Goal: Task Accomplishment & Management: Use online tool/utility

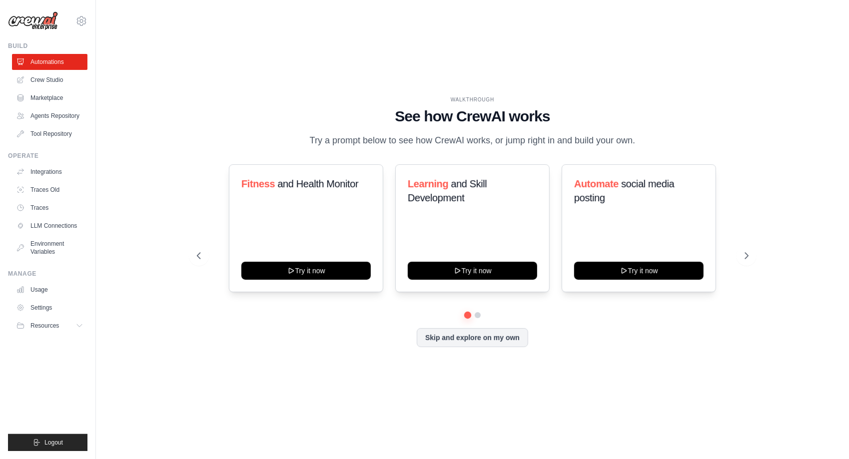
drag, startPoint x: 333, startPoint y: 98, endPoint x: 739, endPoint y: 314, distance: 459.7
click at [739, 314] on div "WALKTHROUGH See how CrewAI works Try a prompt below to see how CrewAI works, or…" at bounding box center [473, 229] width 576 height 267
drag, startPoint x: 739, startPoint y: 314, endPoint x: 620, endPoint y: 365, distance: 129.1
click at [620, 363] on div "WALKTHROUGH See how CrewAI works Try a prompt below to see how CrewAI works, or…" at bounding box center [473, 229] width 576 height 267
click at [741, 266] on button at bounding box center [747, 256] width 20 height 20
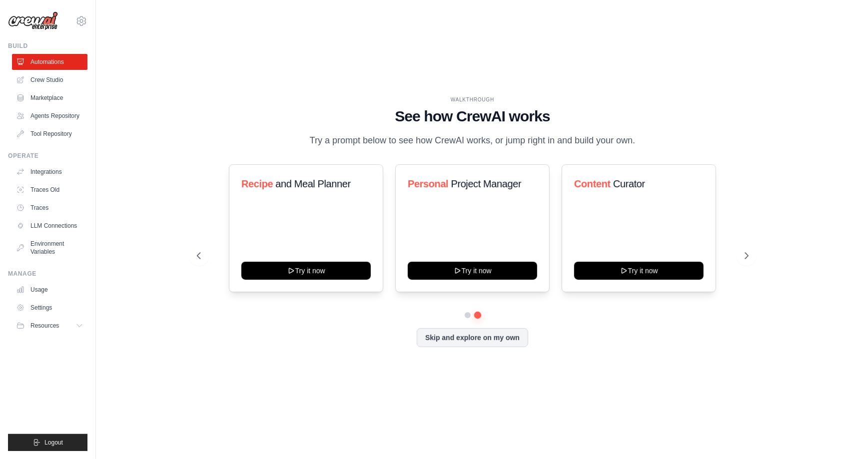
click at [700, 301] on div "Fitness and Health Monitor Try it now Learning and Skill Development Try it now…" at bounding box center [473, 238] width 552 height 148
click at [53, 81] on link "Crew Studio" at bounding box center [50, 80] width 75 height 16
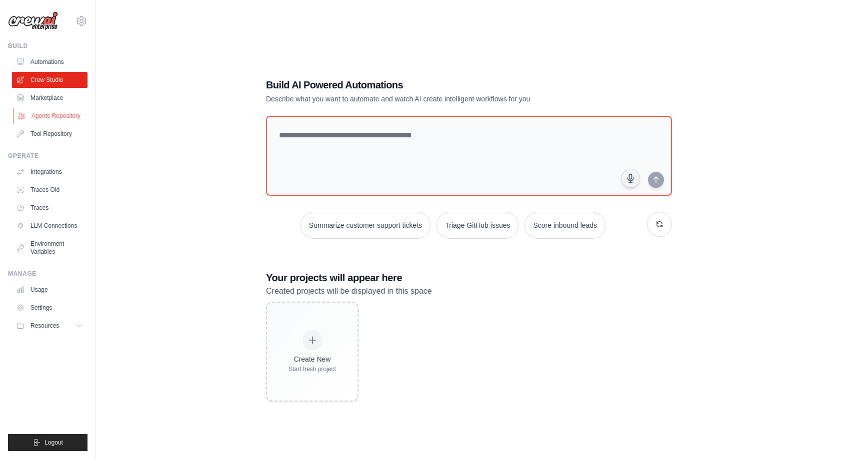
click at [46, 110] on link "Agents Repository" at bounding box center [50, 116] width 75 height 16
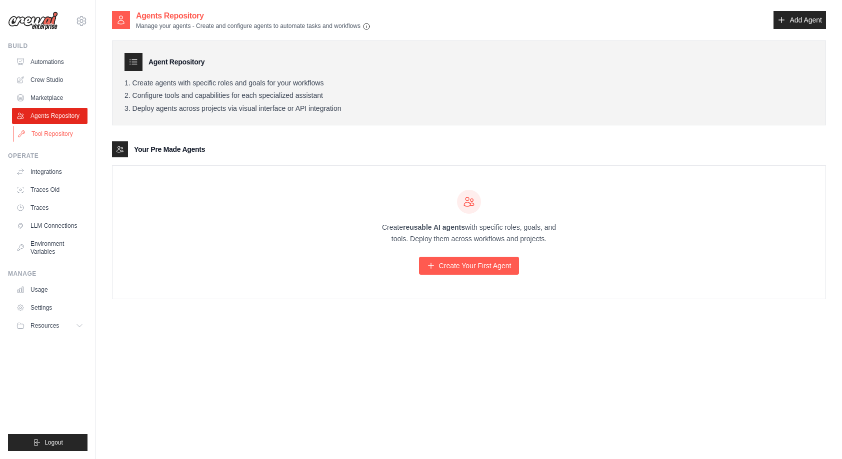
click at [50, 136] on link "Tool Repository" at bounding box center [50, 134] width 75 height 16
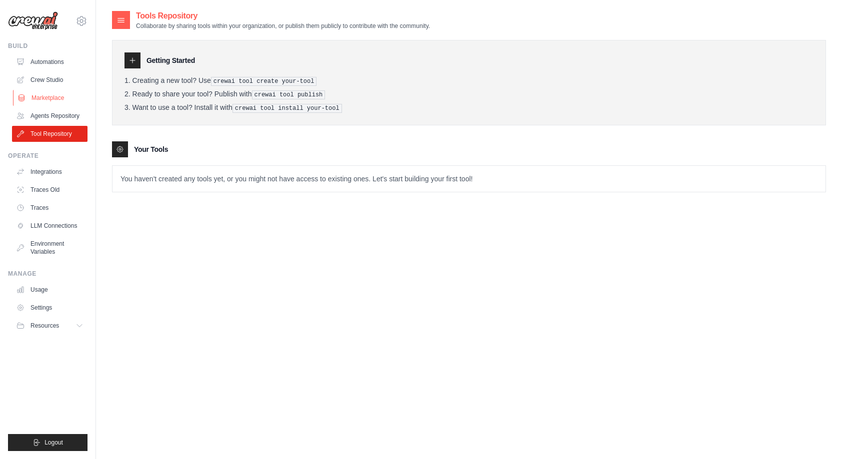
click at [58, 104] on link "Marketplace" at bounding box center [50, 98] width 75 height 16
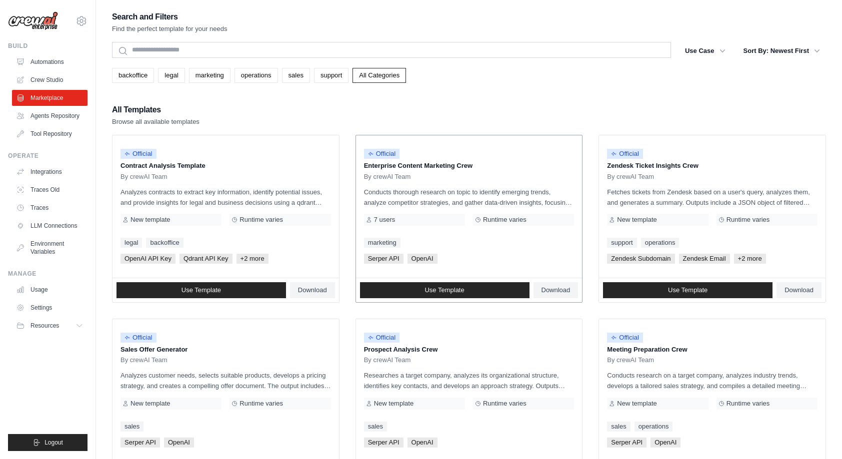
click at [506, 166] on p "Enterprise Content Marketing Crew" at bounding box center [469, 166] width 210 height 10
click at [547, 204] on p "Conducts thorough research on topic to identify emerging trends, analyze compet…" at bounding box center [469, 197] width 210 height 21
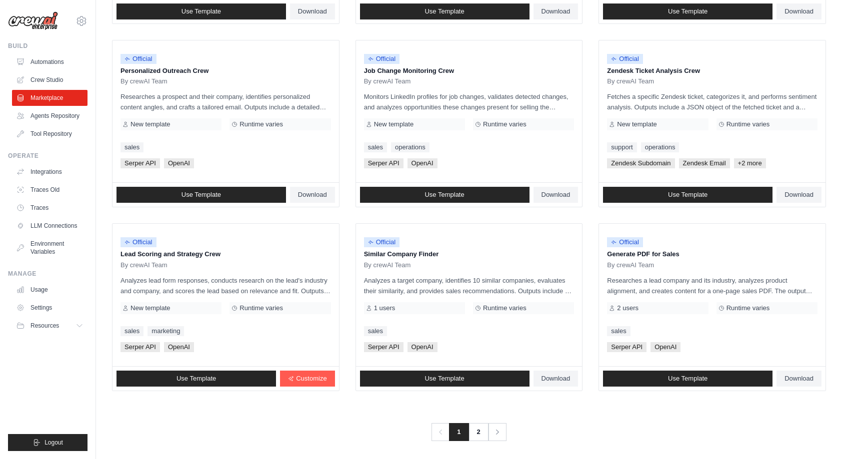
scroll to position [464, 0]
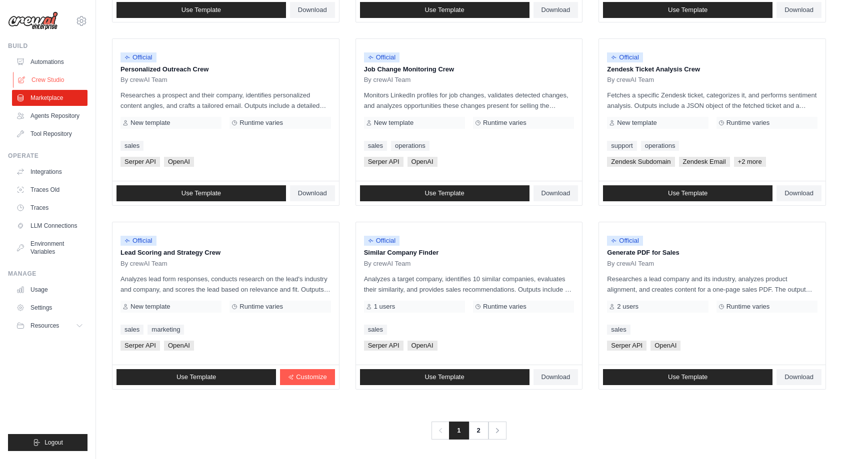
click at [52, 83] on link "Crew Studio" at bounding box center [50, 80] width 75 height 16
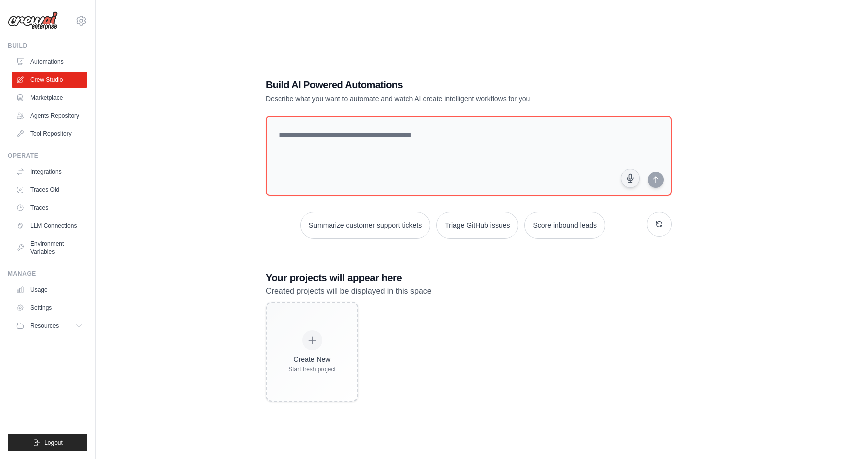
click at [577, 292] on p "Created projects will be displayed in this space" at bounding box center [469, 291] width 406 height 13
click at [50, 64] on link "Automations" at bounding box center [50, 62] width 75 height 16
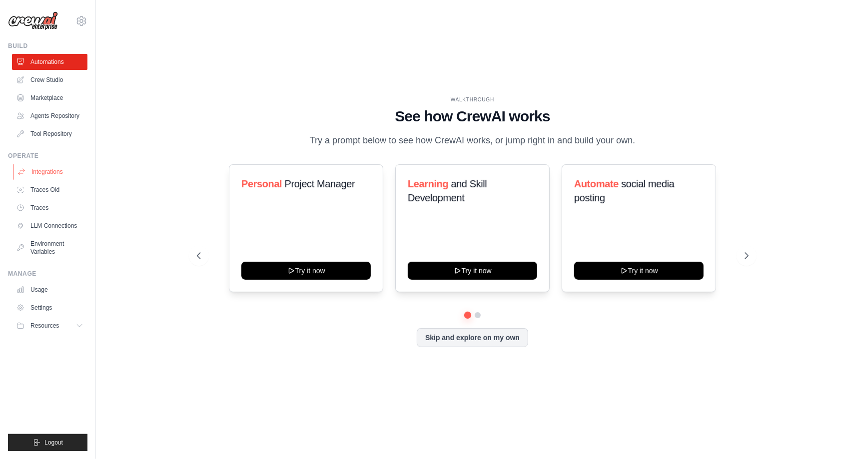
click at [62, 172] on link "Integrations" at bounding box center [50, 172] width 75 height 16
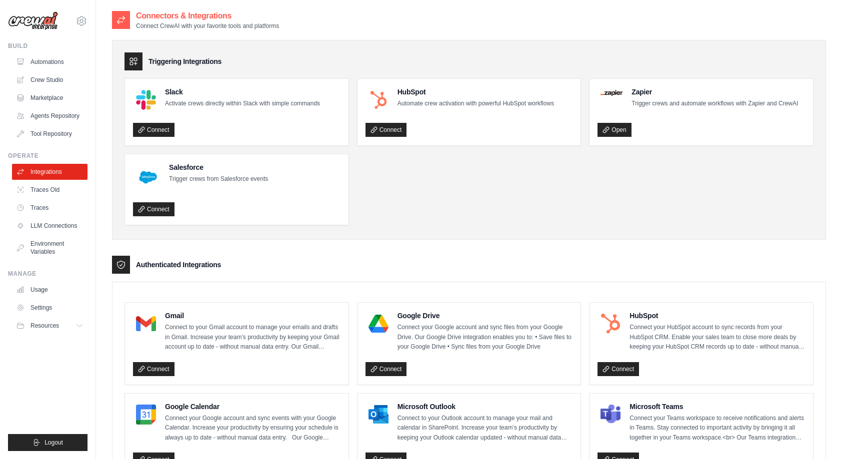
click at [465, 213] on ul "Slack Activate crews directly within Slack with simple commands Connect HubSpot…" at bounding box center [468, 151] width 689 height 147
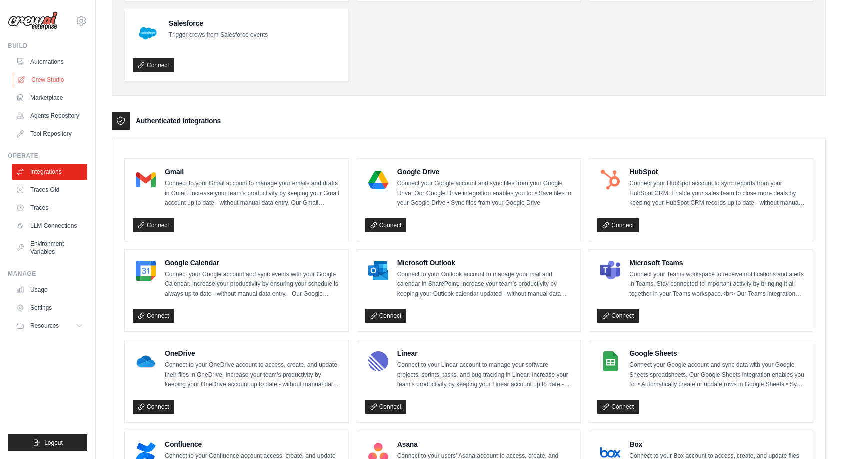
scroll to position [42, 0]
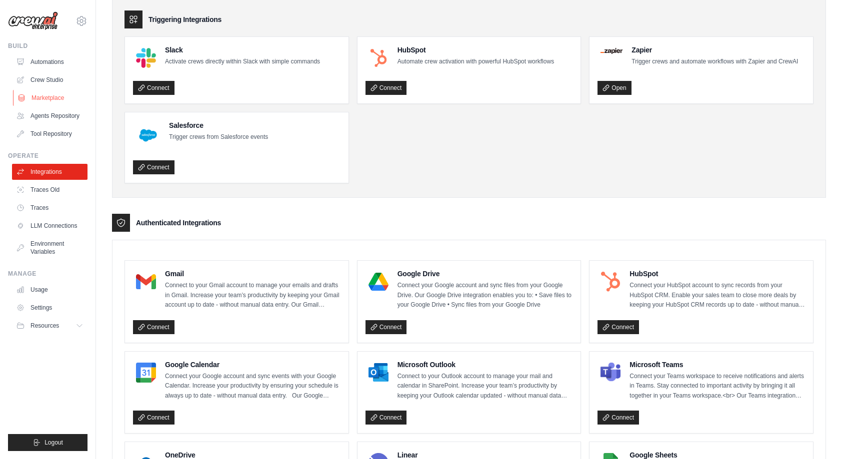
click at [60, 100] on link "Marketplace" at bounding box center [50, 98] width 75 height 16
click at [60, 76] on link "Crew Studio" at bounding box center [50, 80] width 75 height 16
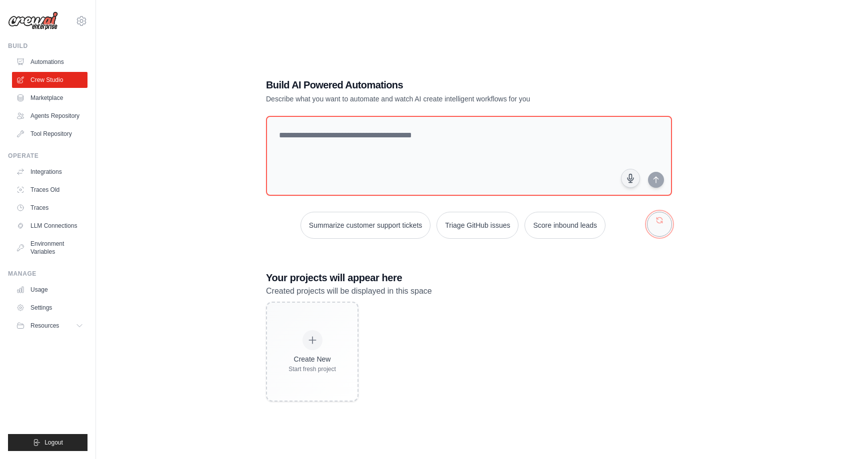
click at [659, 225] on button "button" at bounding box center [659, 224] width 25 height 25
click at [569, 222] on button "Automate social media posting" at bounding box center [573, 225] width 112 height 27
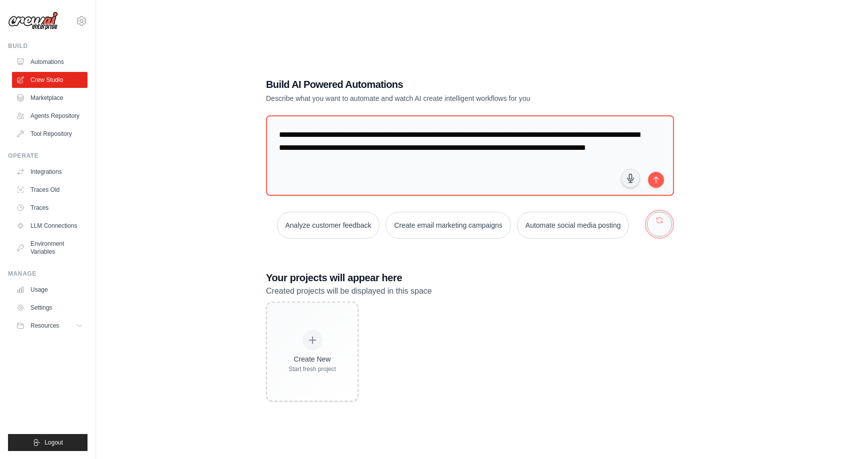
click at [648, 224] on button "button" at bounding box center [659, 224] width 25 height 25
click at [350, 218] on button "Automate social media posting" at bounding box center [350, 225] width 112 height 27
click at [657, 182] on button "submit" at bounding box center [656, 179] width 16 height 16
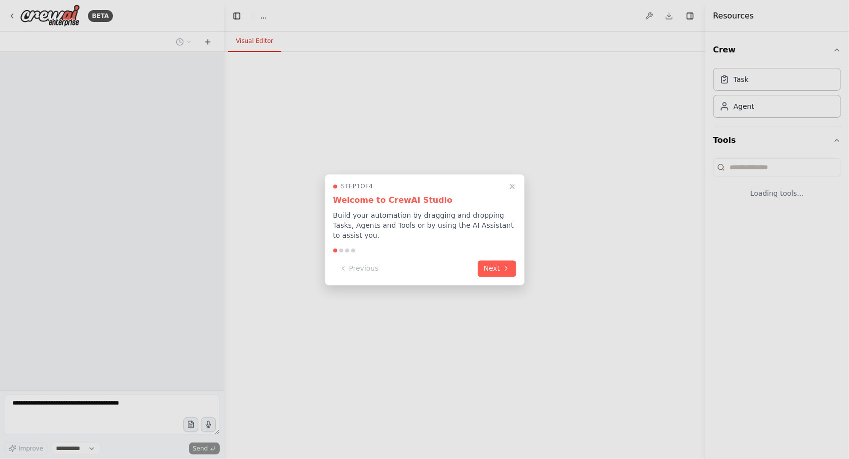
select select "****"
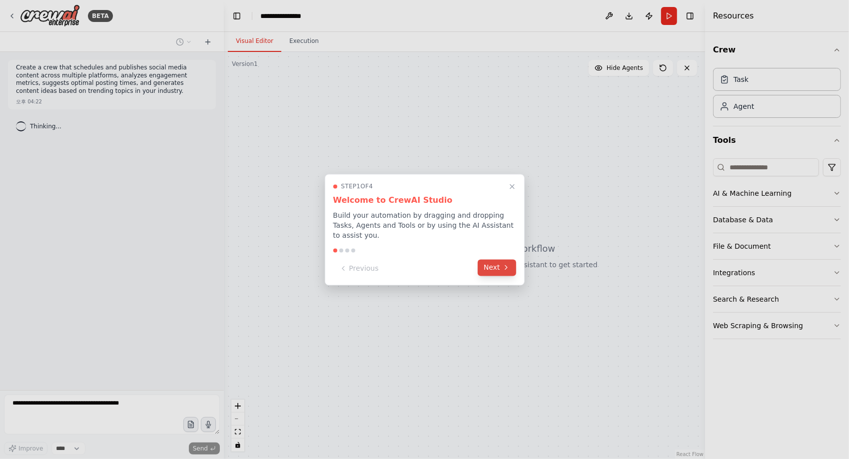
click at [514, 264] on button "Next" at bounding box center [497, 267] width 38 height 16
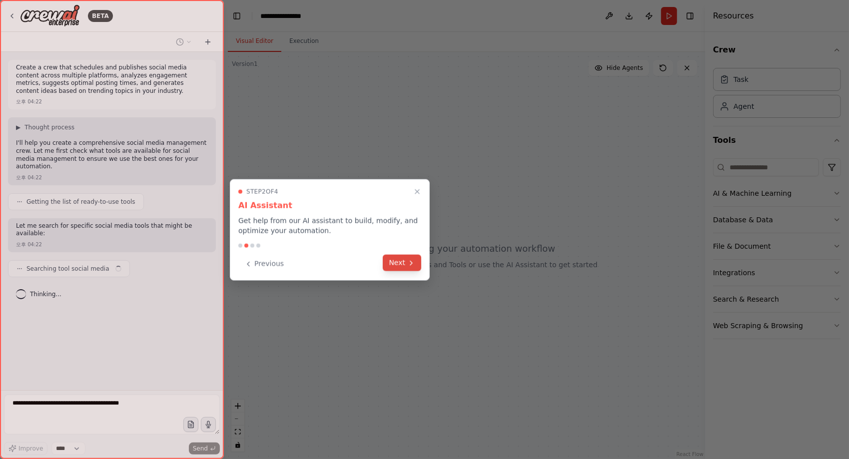
click at [403, 262] on button "Next" at bounding box center [402, 263] width 38 height 16
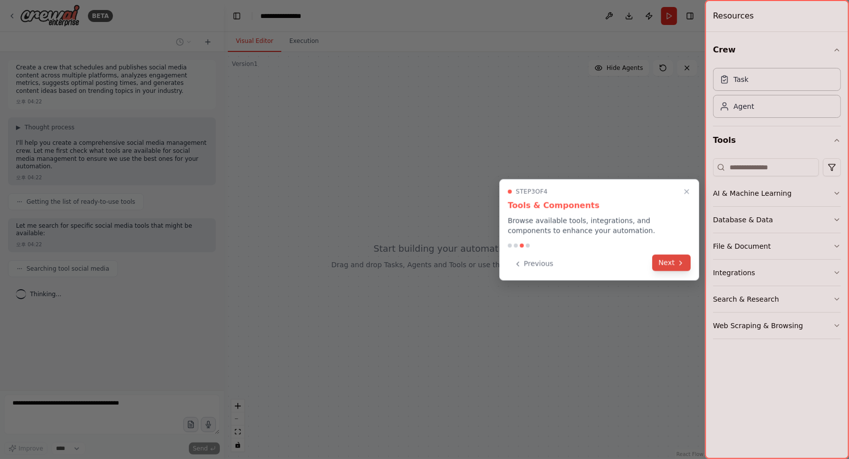
click at [680, 260] on icon at bounding box center [681, 263] width 8 height 8
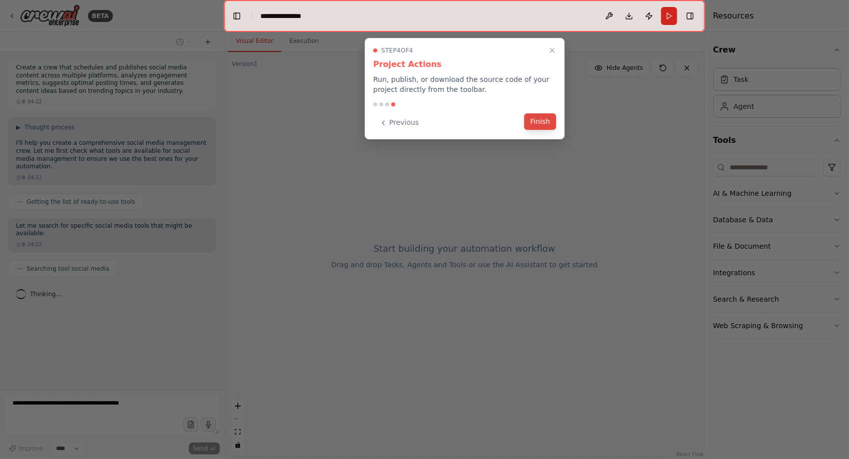
click at [545, 121] on button "Finish" at bounding box center [540, 121] width 32 height 16
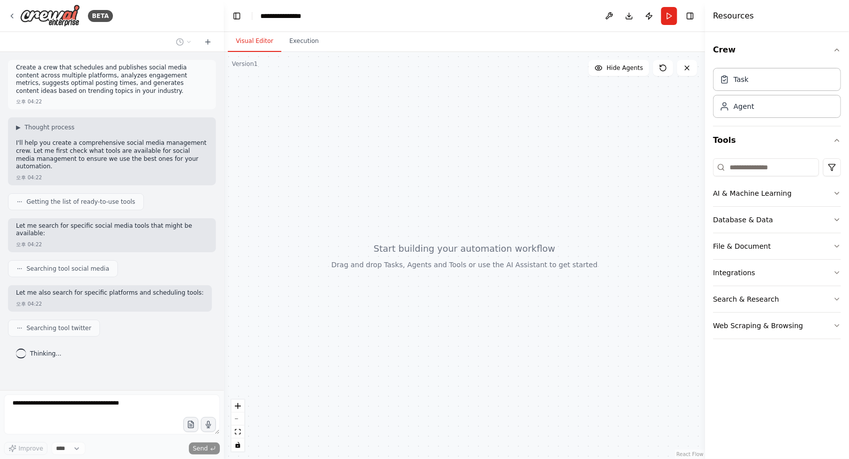
click at [138, 345] on div "Thinking..." at bounding box center [112, 354] width 208 height 18
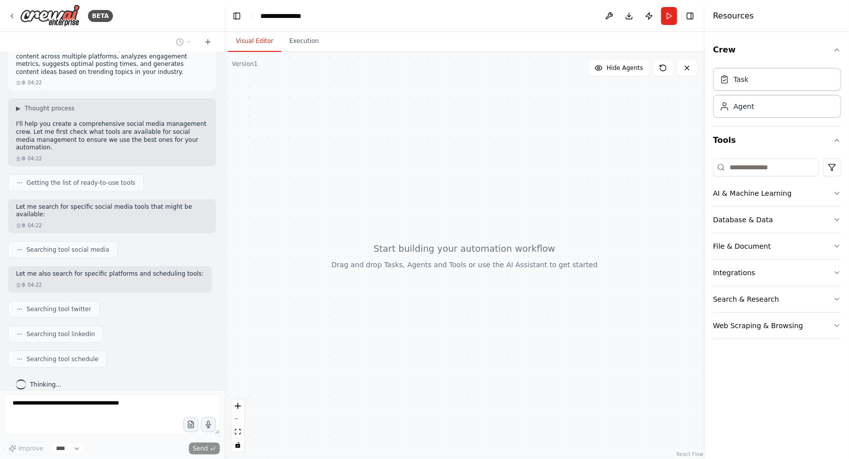
scroll to position [44, 0]
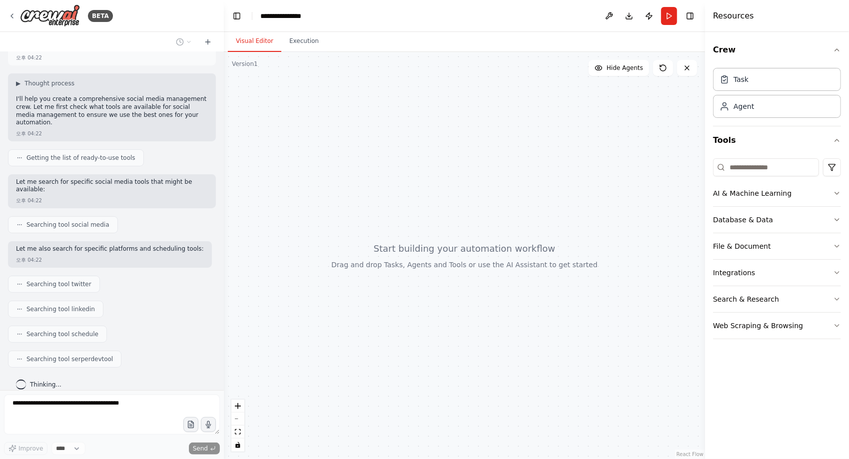
click at [172, 313] on div "Create a crew that schedules and publishes social media content across multiple…" at bounding box center [112, 221] width 224 height 338
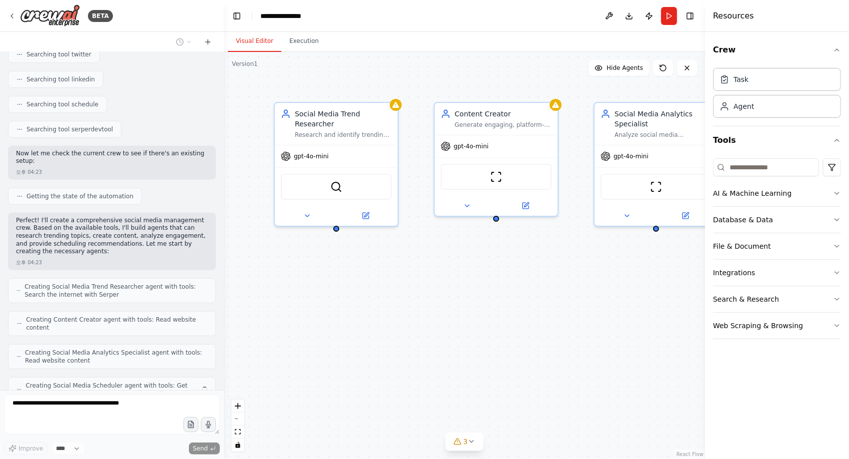
scroll to position [307, 0]
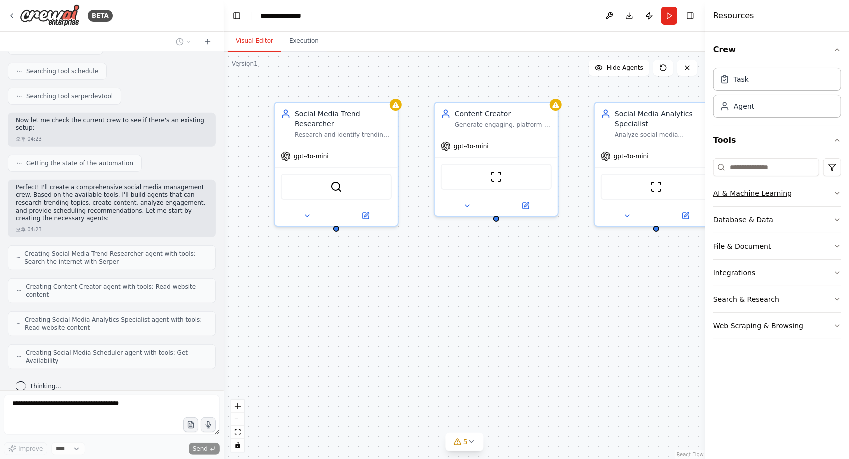
click at [832, 187] on button "AI & Machine Learning" at bounding box center [777, 193] width 128 height 26
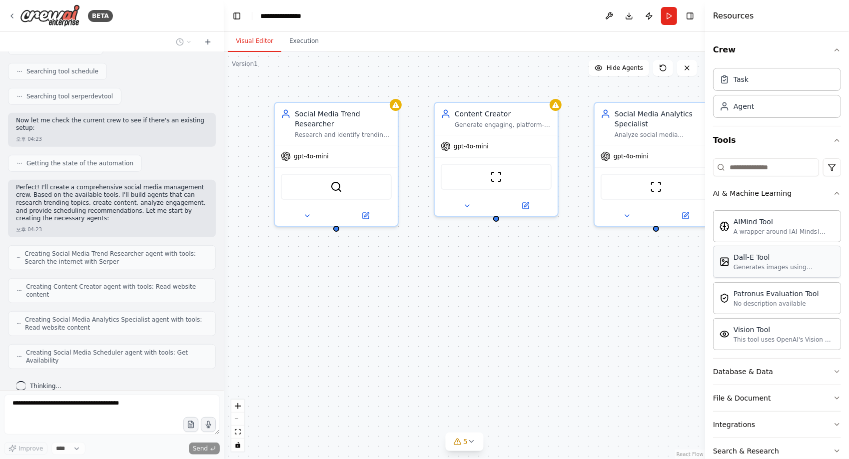
scroll to position [44, 0]
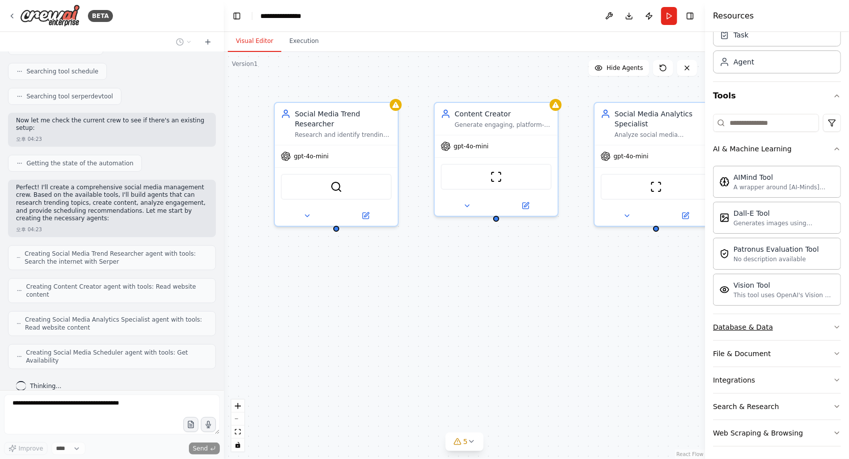
click at [819, 324] on button "Database & Data" at bounding box center [777, 327] width 128 height 26
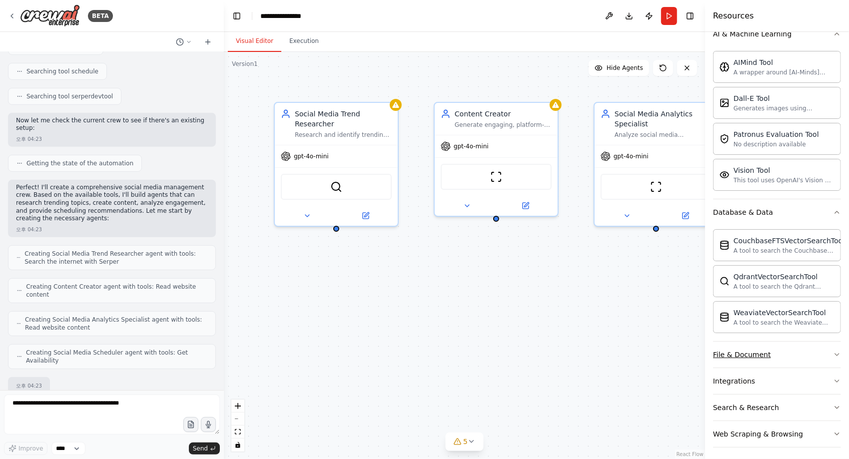
scroll to position [366, 0]
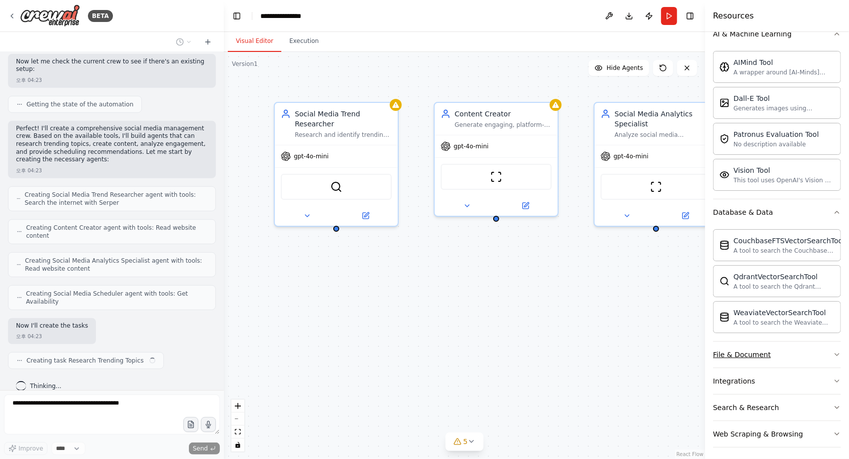
click at [833, 351] on icon "button" at bounding box center [837, 355] width 8 height 8
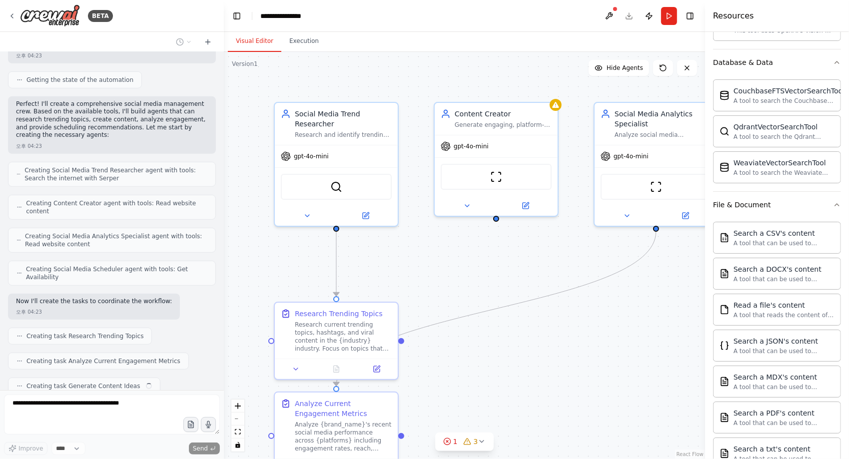
scroll to position [415, 0]
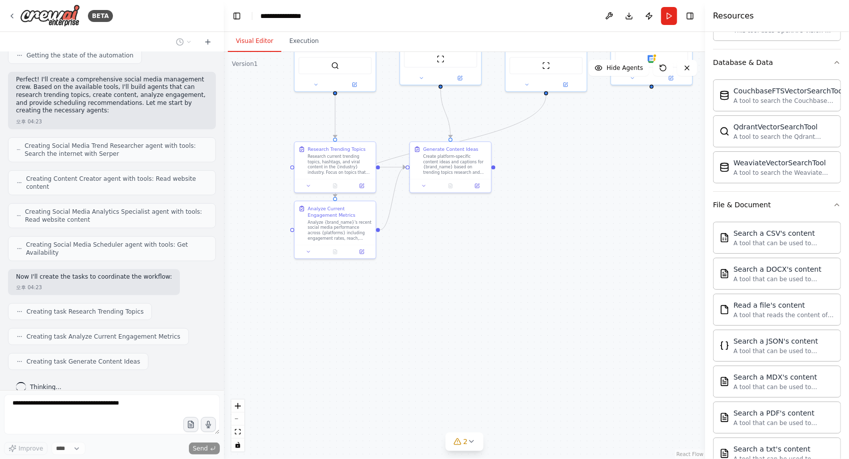
drag, startPoint x: 663, startPoint y: 390, endPoint x: 558, endPoint y: 214, distance: 204.8
click at [558, 214] on div ".deletable-edge-delete-btn { width: 20px; height: 20px; border: 0px solid #ffff…" at bounding box center [464, 255] width 481 height 407
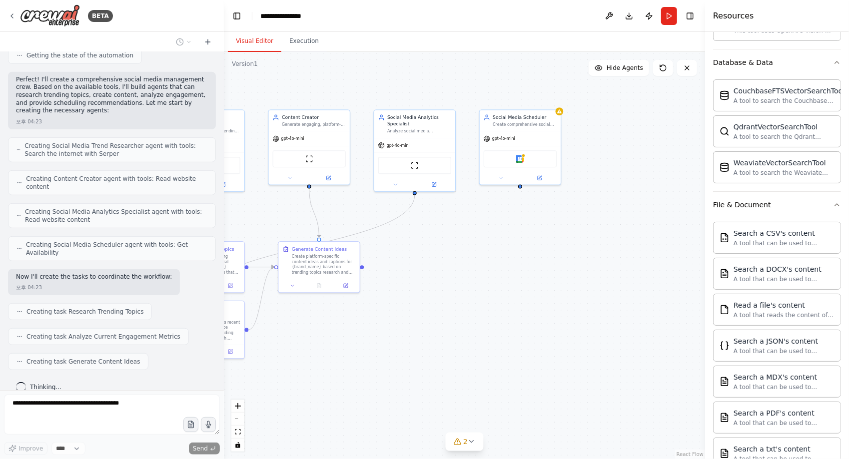
drag, startPoint x: 562, startPoint y: 219, endPoint x: 431, endPoint y: 317, distance: 163.1
click at [431, 317] on div ".deletable-edge-delete-btn { width: 20px; height: 20px; border: 0px solid #ffff…" at bounding box center [464, 255] width 481 height 407
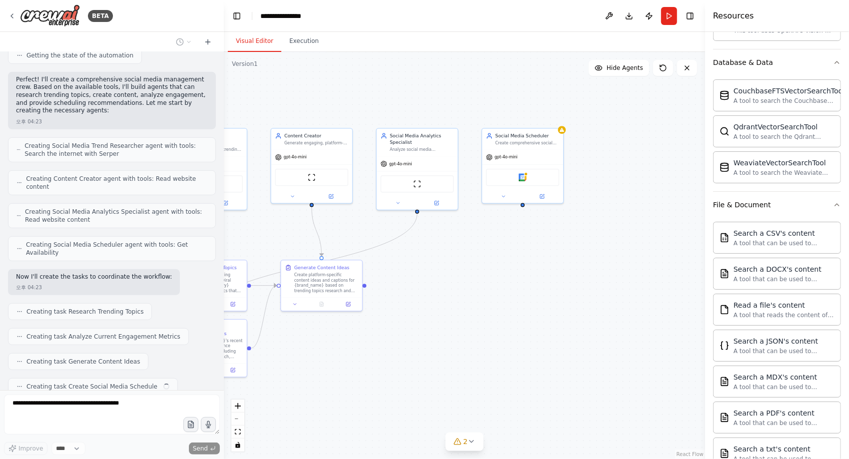
drag, startPoint x: 499, startPoint y: 221, endPoint x: 502, endPoint y: 240, distance: 18.7
click at [502, 240] on div ".deletable-edge-delete-btn { width: 20px; height: 20px; border: 0px solid #ffff…" at bounding box center [464, 255] width 481 height 407
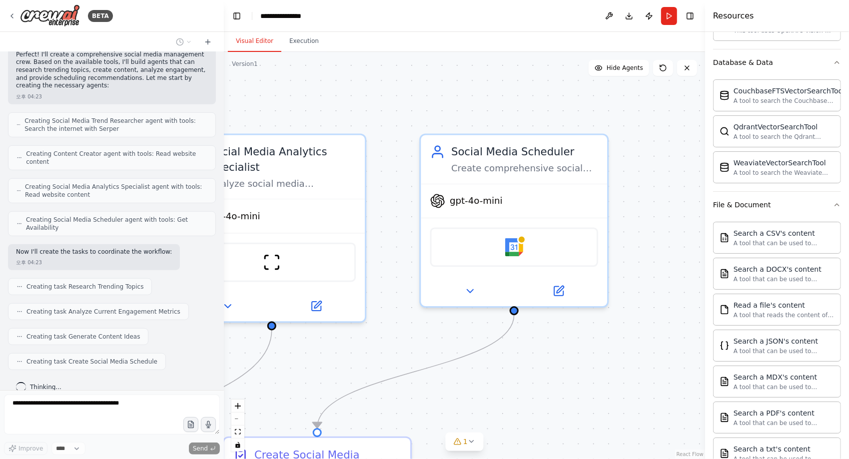
drag, startPoint x: 571, startPoint y: 232, endPoint x: 578, endPoint y: 380, distance: 148.1
click at [578, 380] on div ".deletable-edge-delete-btn { width: 20px; height: 20px; border: 0px solid #ffff…" at bounding box center [464, 255] width 481 height 407
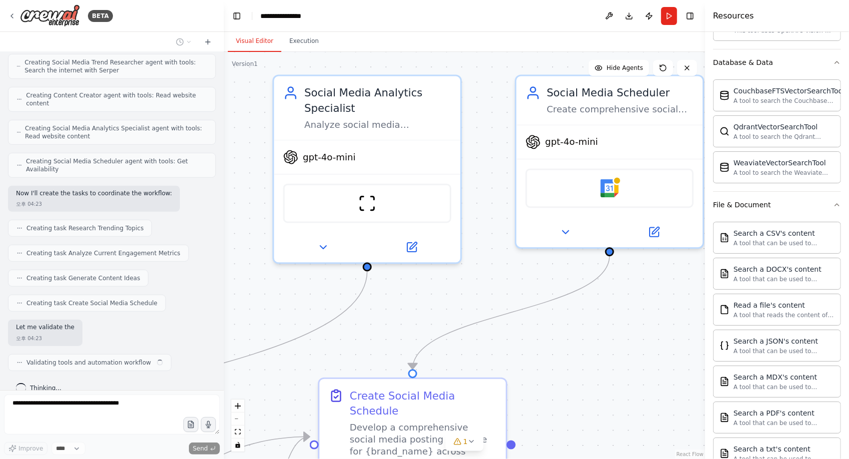
drag, startPoint x: 578, startPoint y: 380, endPoint x: 674, endPoint y: 321, distance: 112.2
click at [674, 321] on div ".deletable-edge-delete-btn { width: 20px; height: 20px; border: 0px solid #ffff…" at bounding box center [464, 255] width 481 height 407
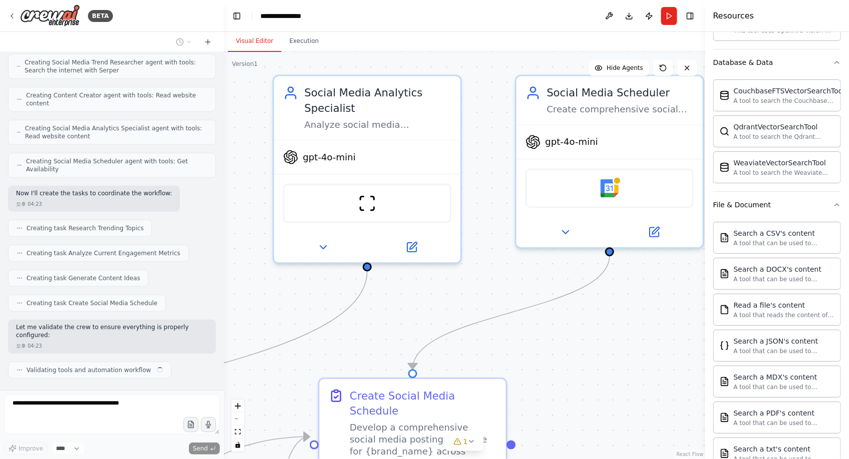
scroll to position [506, 0]
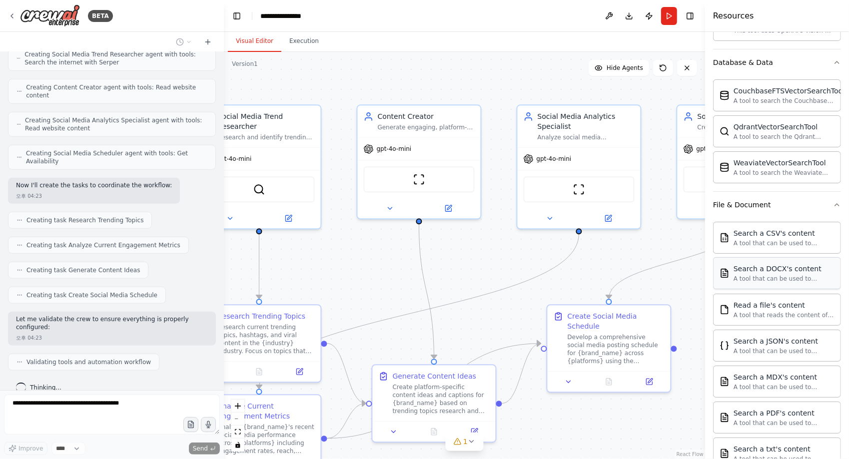
drag, startPoint x: 569, startPoint y: 343, endPoint x: 719, endPoint y: 276, distance: 164.2
click at [719, 276] on div "BETA Create a crew that schedules and publishes social media content across mul…" at bounding box center [424, 229] width 849 height 459
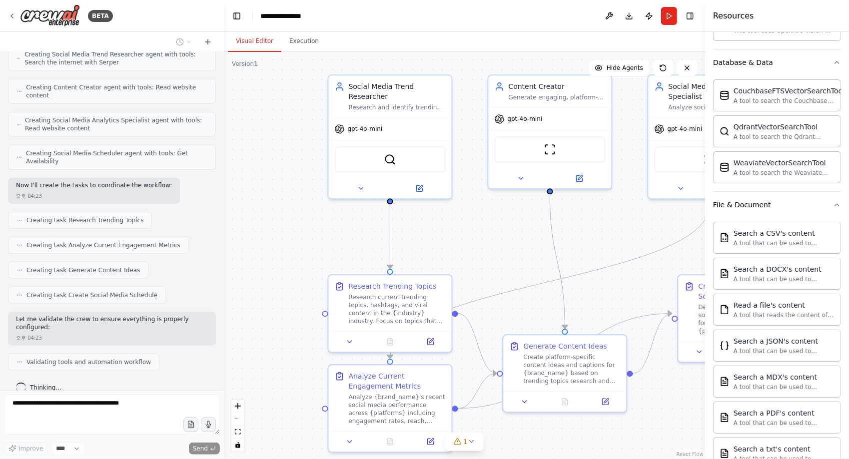
drag, startPoint x: 518, startPoint y: 256, endPoint x: 588, endPoint y: 243, distance: 71.6
click at [588, 243] on div ".deletable-edge-delete-btn { width: 20px; height: 20px; border: 0px solid #ffff…" at bounding box center [464, 255] width 481 height 407
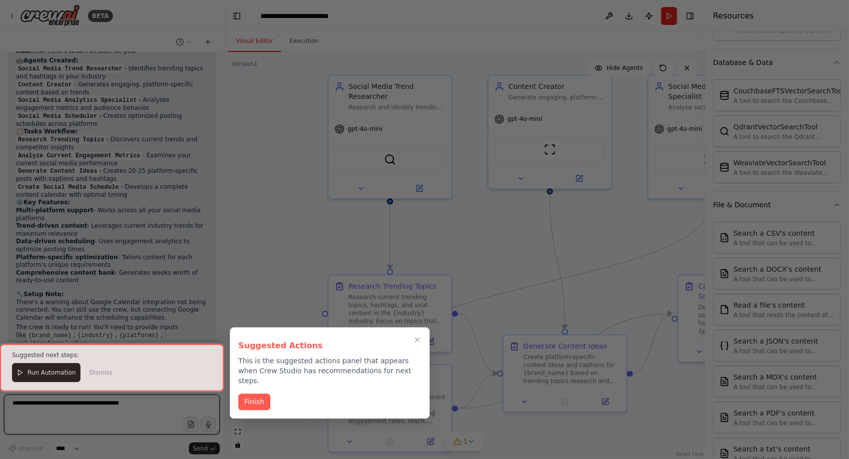
scroll to position [932, 0]
click at [414, 341] on icon "Close walkthrough" at bounding box center [417, 340] width 9 height 9
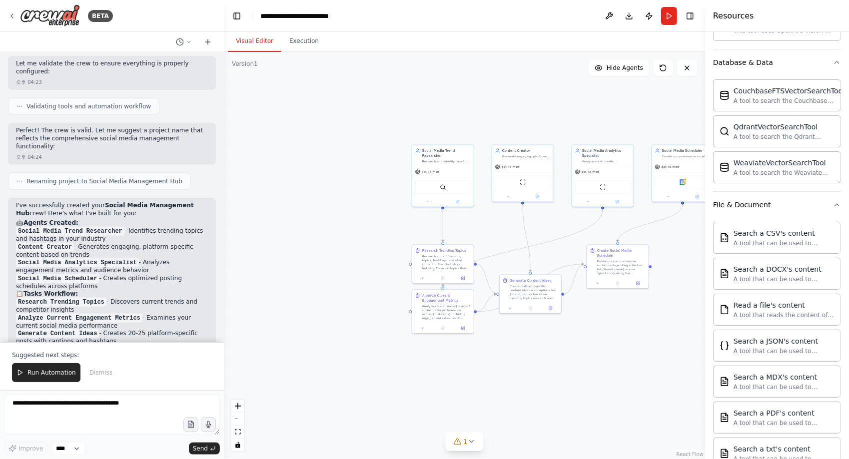
scroll to position [732, 0]
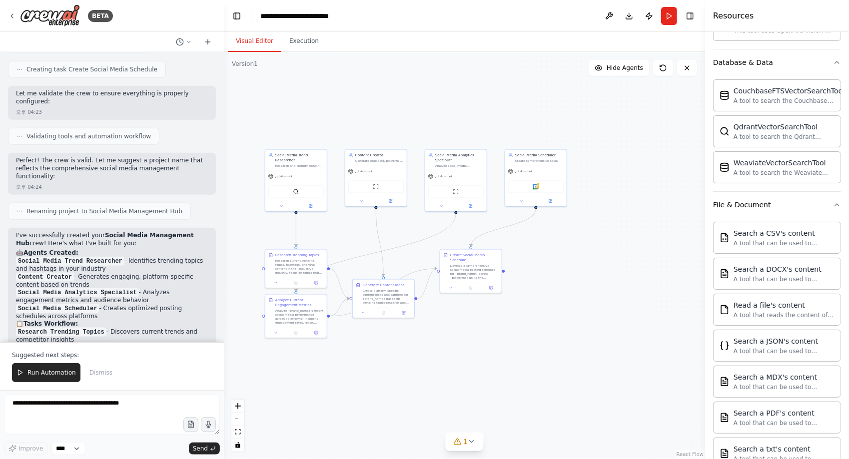
drag, startPoint x: 576, startPoint y: 354, endPoint x: 440, endPoint y: 362, distance: 136.7
click at [440, 362] on div ".deletable-edge-delete-btn { width: 20px; height: 20px; border: 0px solid #ffff…" at bounding box center [464, 255] width 481 height 407
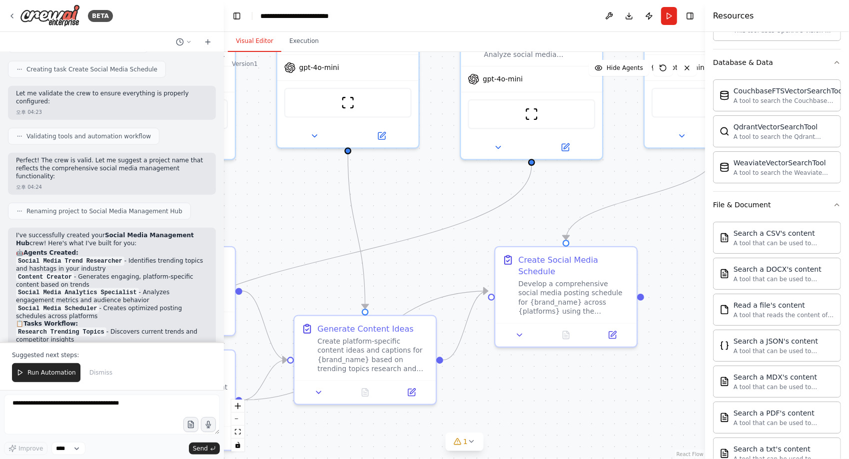
drag, startPoint x: 635, startPoint y: 235, endPoint x: 697, endPoint y: 240, distance: 61.7
click at [697, 240] on div ".deletable-edge-delete-btn { width: 20px; height: 20px; border: 0px solid #ffff…" at bounding box center [464, 255] width 481 height 407
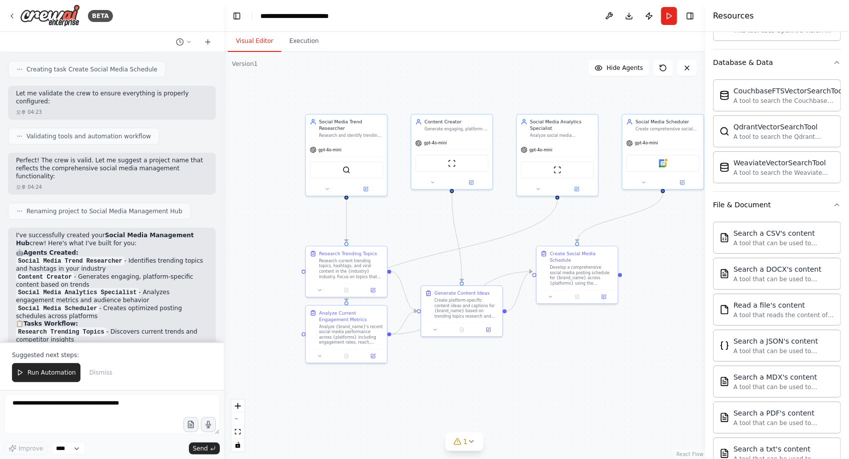
drag, startPoint x: 320, startPoint y: 210, endPoint x: 415, endPoint y: 226, distance: 96.3
click at [415, 226] on div ".deletable-edge-delete-btn { width: 20px; height: 20px; border: 0px solid #ffff…" at bounding box center [464, 255] width 481 height 407
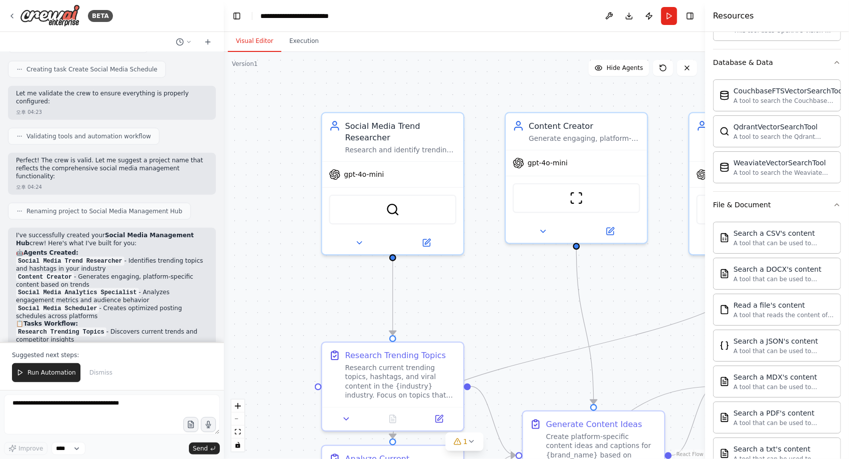
drag, startPoint x: 266, startPoint y: 185, endPoint x: 284, endPoint y: 253, distance: 70.3
click at [284, 253] on div ".deletable-edge-delete-btn { width: 20px; height: 20px; border: 0px solid #ffff…" at bounding box center [464, 255] width 481 height 407
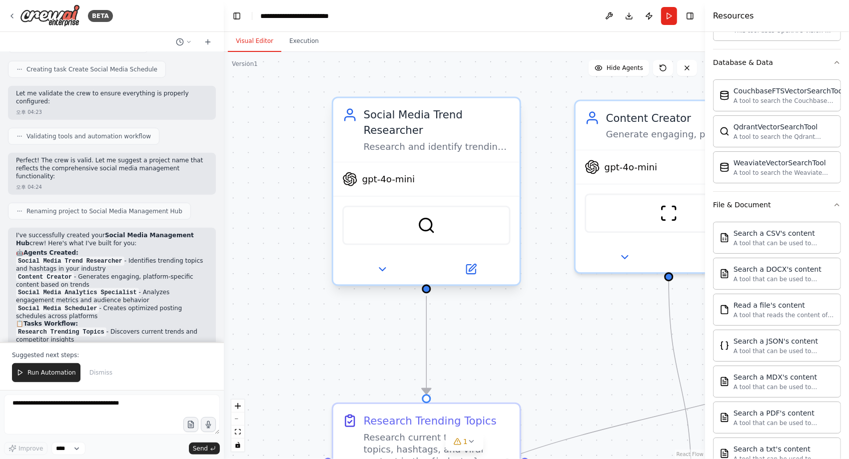
drag, startPoint x: 437, startPoint y: 244, endPoint x: 428, endPoint y: 244, distance: 9.0
click at [428, 244] on div "SerperDevTool" at bounding box center [426, 225] width 168 height 39
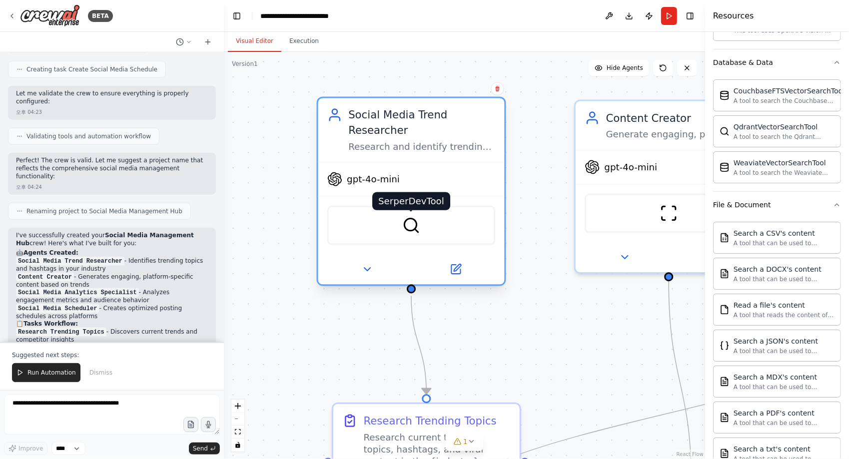
click at [411, 229] on img at bounding box center [411, 225] width 18 height 18
click at [367, 276] on button at bounding box center [366, 269] width 85 height 18
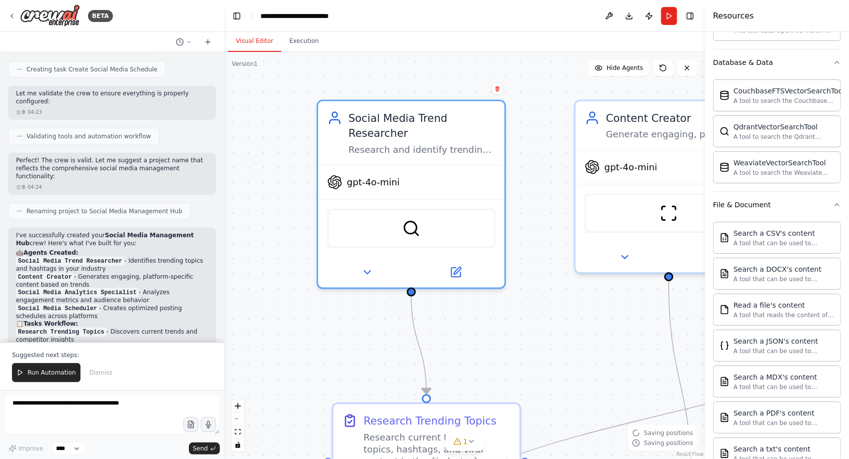
click at [491, 351] on div ".deletable-edge-delete-btn { width: 20px; height: 20px; border: 0px solid #ffff…" at bounding box center [464, 255] width 481 height 407
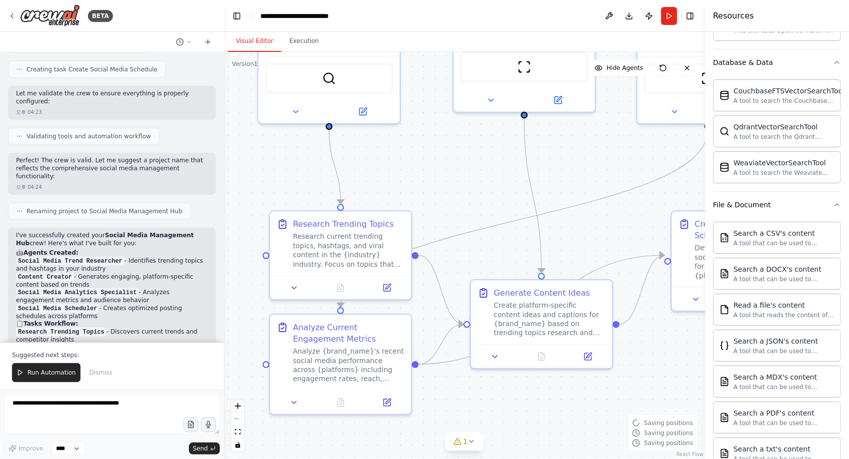
drag, startPoint x: 512, startPoint y: 335, endPoint x: 428, endPoint y: 180, distance: 176.7
click at [428, 180] on div ".deletable-edge-delete-btn { width: 20px; height: 20px; border: 0px solid #ffff…" at bounding box center [464, 255] width 481 height 407
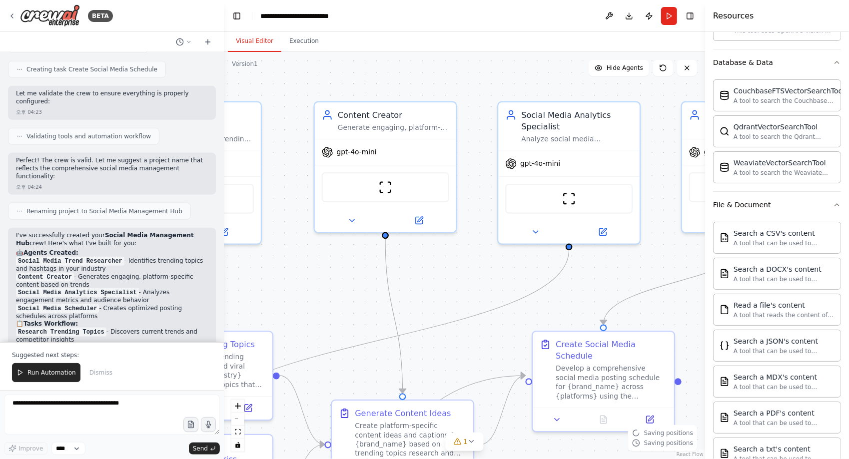
drag, startPoint x: 607, startPoint y: 228, endPoint x: 467, endPoint y: 351, distance: 186.3
click at [467, 351] on div ".deletable-edge-delete-btn { width: 20px; height: 20px; border: 0px solid #ffff…" at bounding box center [464, 255] width 481 height 407
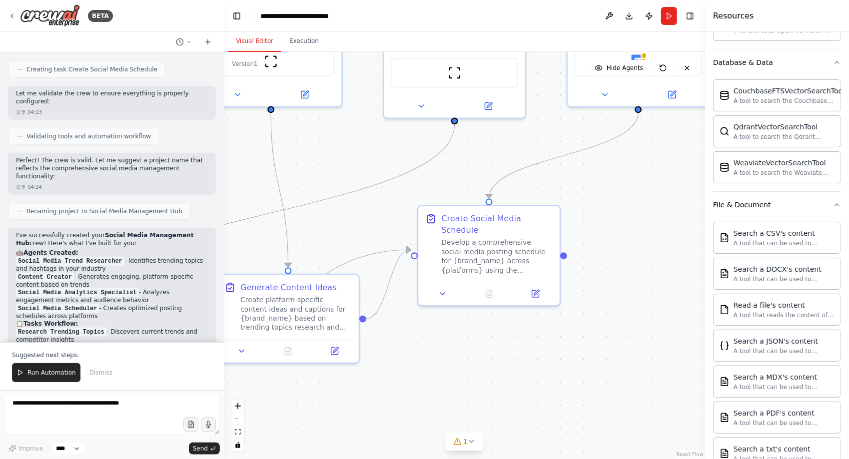
drag, startPoint x: 684, startPoint y: 306, endPoint x: 570, endPoint y: 178, distance: 171.3
click at [570, 178] on div ".deletable-edge-delete-btn { width: 20px; height: 20px; border: 0px solid #ffff…" at bounding box center [464, 255] width 481 height 407
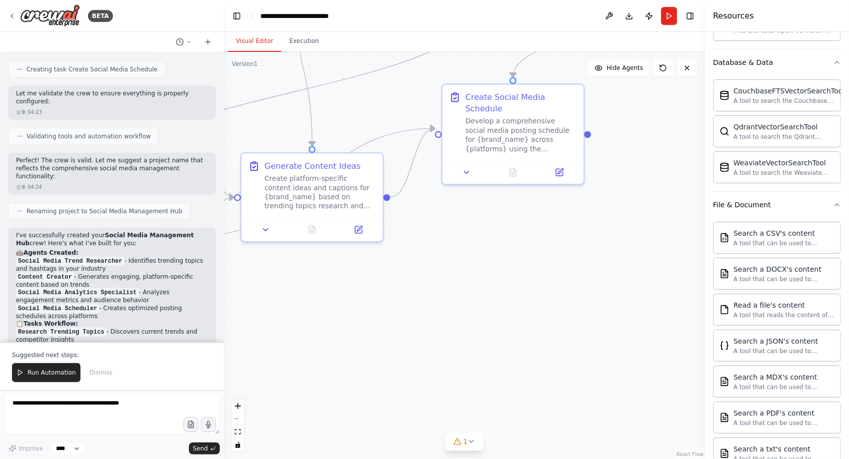
drag, startPoint x: 578, startPoint y: 385, endPoint x: 603, endPoint y: 266, distance: 122.0
click at [603, 266] on div ".deletable-edge-delete-btn { width: 20px; height: 20px; border: 0px solid #ffff…" at bounding box center [464, 255] width 481 height 407
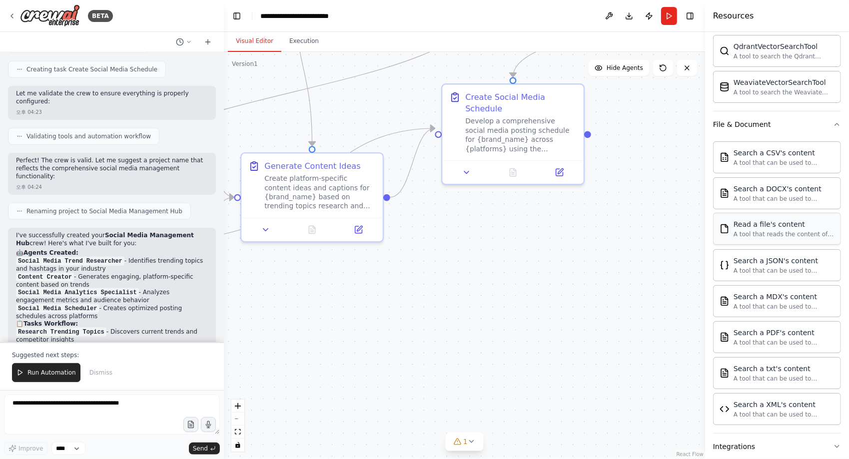
scroll to position [453, 0]
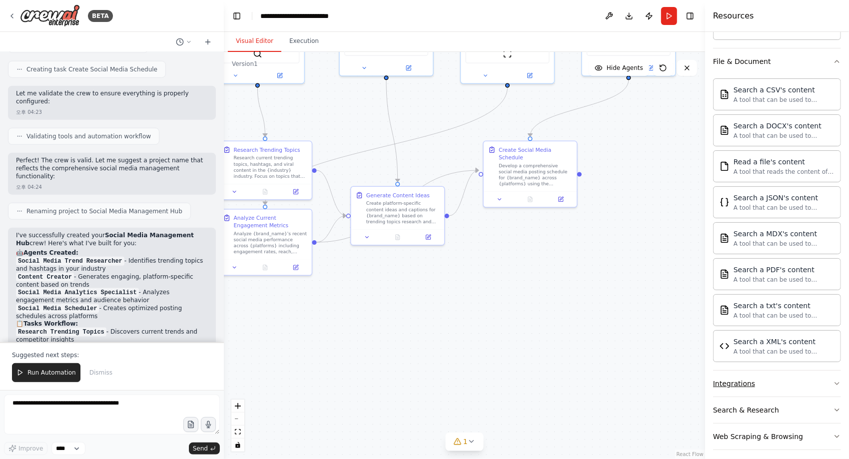
click at [783, 378] on button "Integrations" at bounding box center [777, 384] width 128 height 26
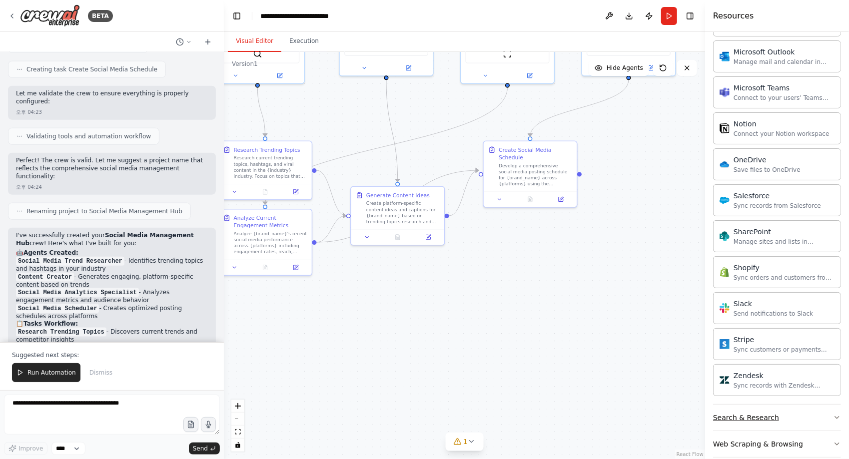
click at [802, 405] on button "Search & Research" at bounding box center [777, 418] width 128 height 26
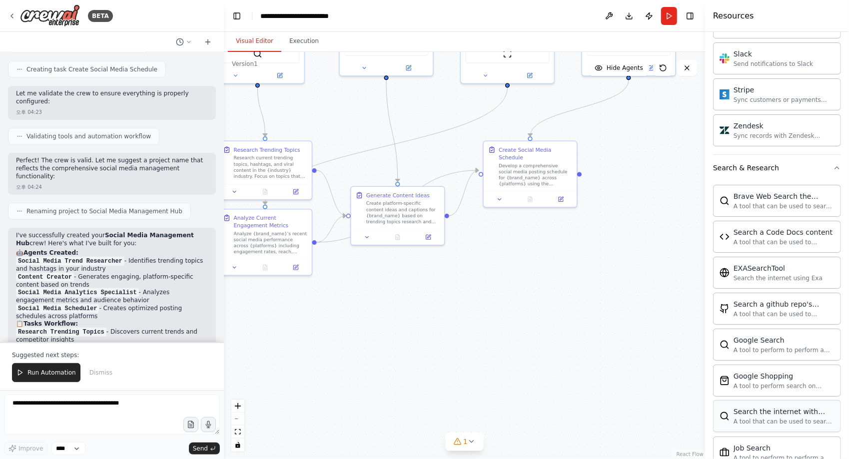
scroll to position [1745, 0]
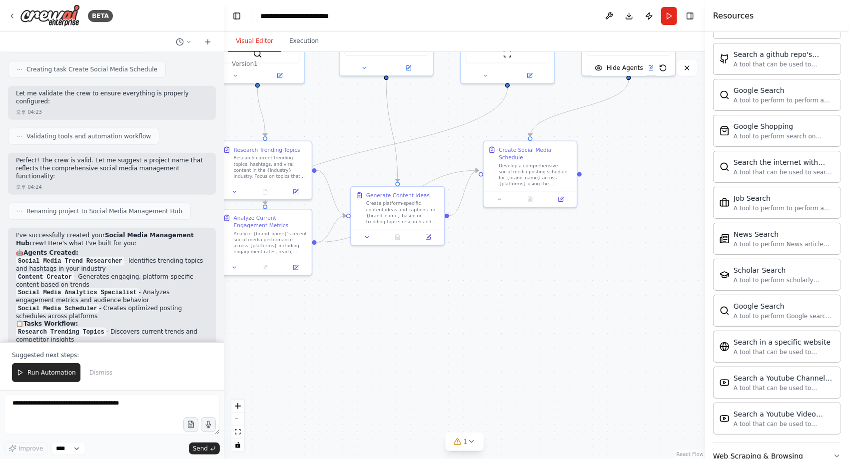
click at [807, 443] on button "Web Scraping & Browsing" at bounding box center [777, 456] width 128 height 26
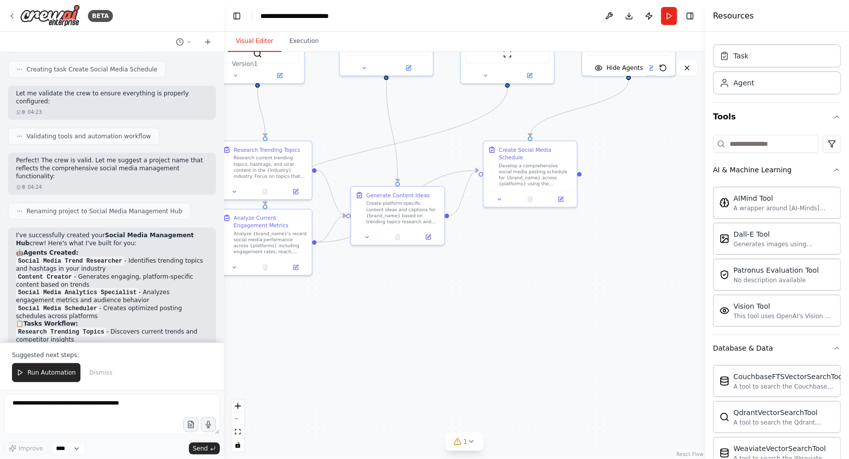
scroll to position [0, 0]
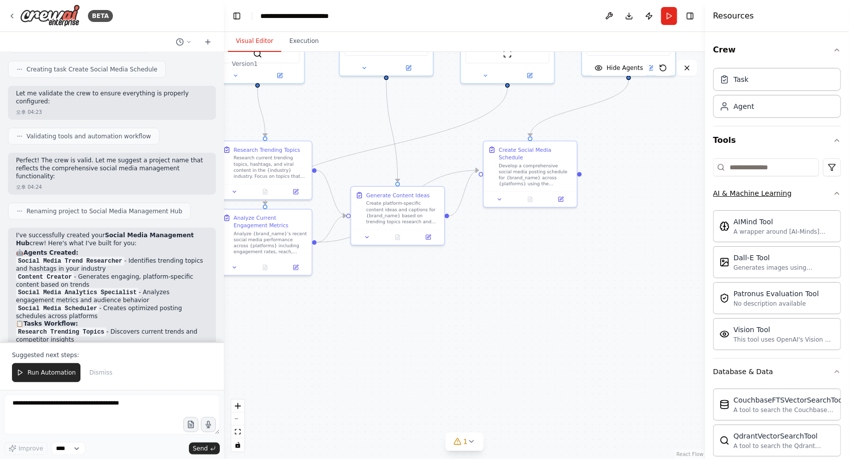
click at [833, 194] on icon "button" at bounding box center [837, 193] width 8 height 8
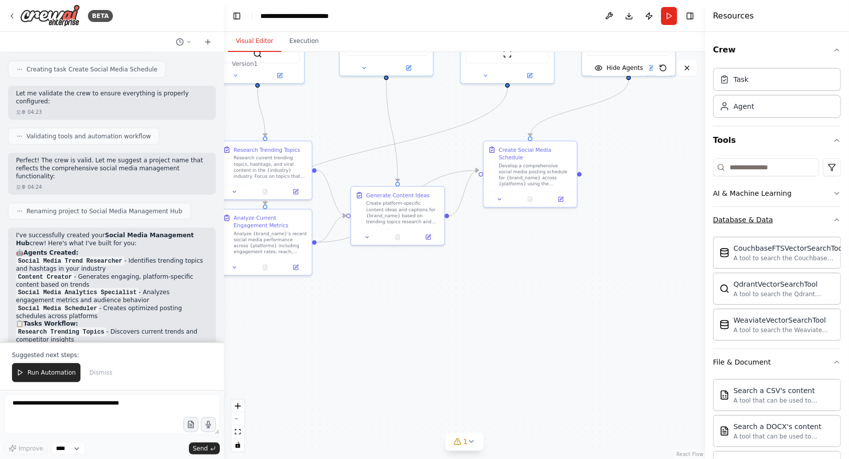
click at [828, 225] on button "Database & Data" at bounding box center [777, 220] width 128 height 26
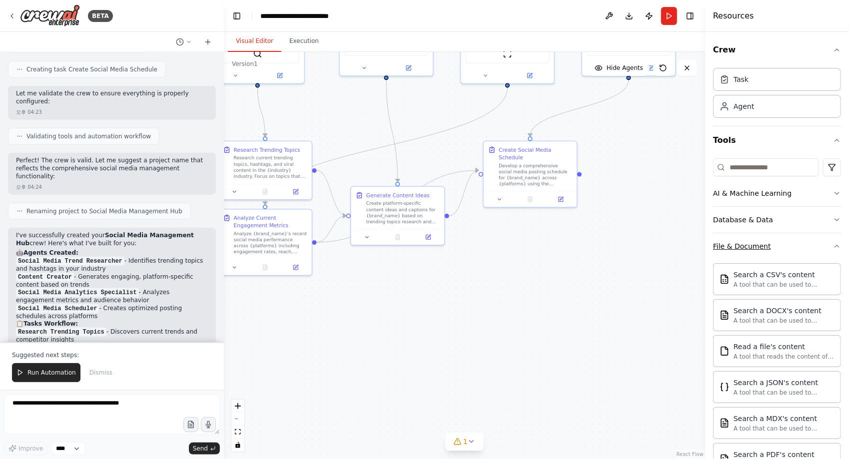
click at [833, 242] on icon "button" at bounding box center [837, 246] width 8 height 8
click at [835, 245] on icon "button" at bounding box center [837, 246] width 4 height 2
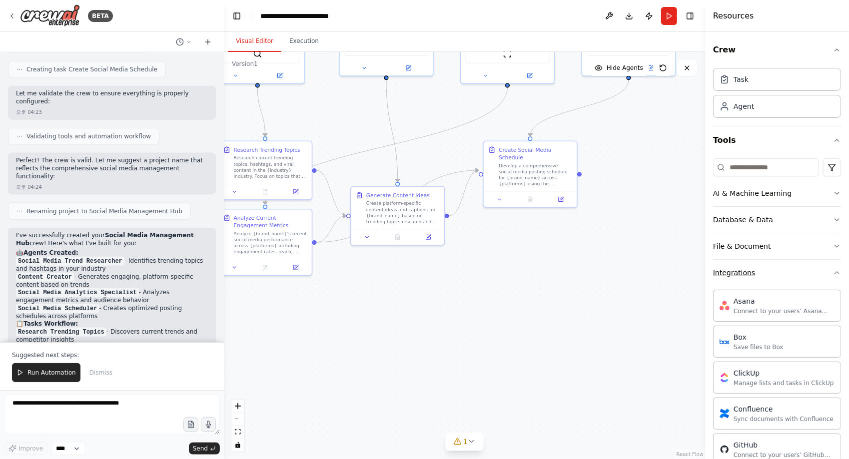
click at [835, 272] on icon "button" at bounding box center [837, 273] width 4 height 2
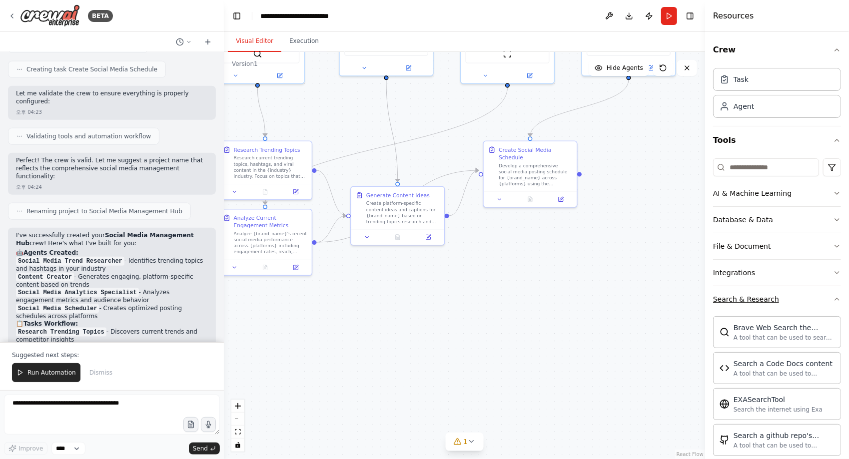
click at [833, 295] on icon "button" at bounding box center [837, 299] width 8 height 8
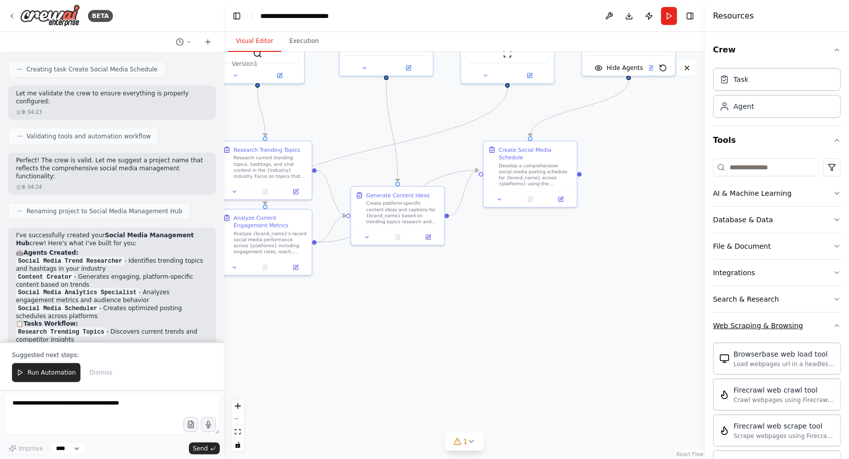
click at [833, 323] on icon "button" at bounding box center [837, 326] width 8 height 8
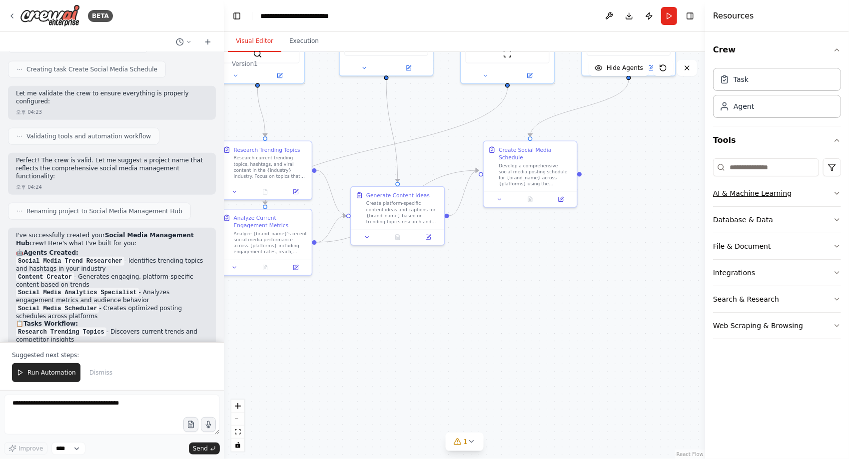
click at [804, 197] on button "AI & Machine Learning" at bounding box center [777, 193] width 128 height 26
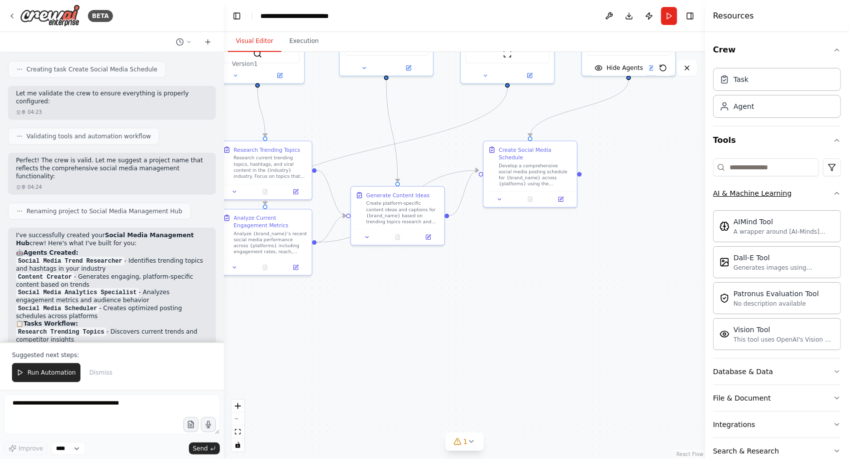
click at [804, 197] on button "AI & Machine Learning" at bounding box center [777, 193] width 128 height 26
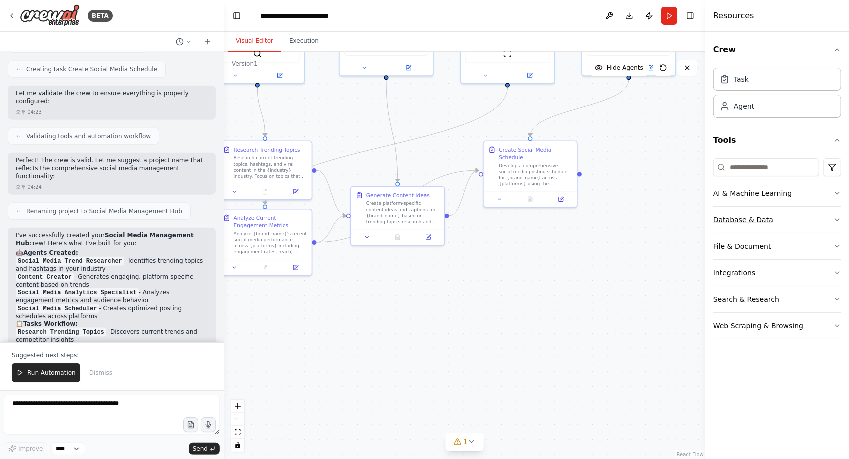
click at [793, 225] on button "Database & Data" at bounding box center [777, 220] width 128 height 26
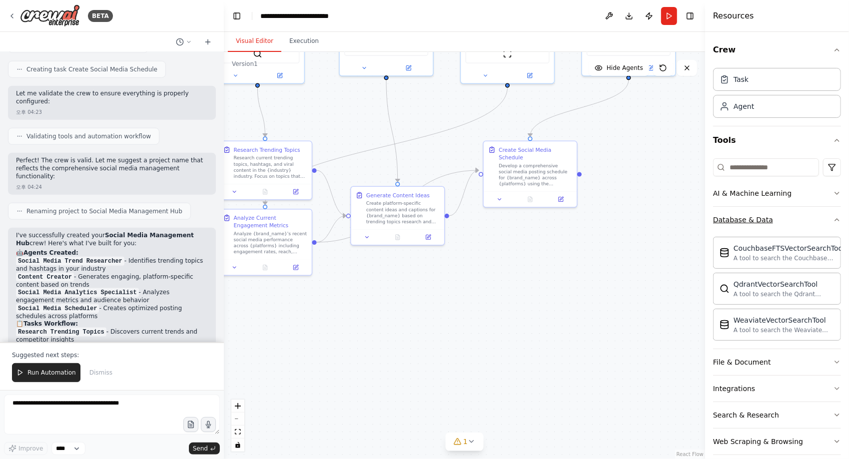
click at [793, 225] on button "Database & Data" at bounding box center [777, 220] width 128 height 26
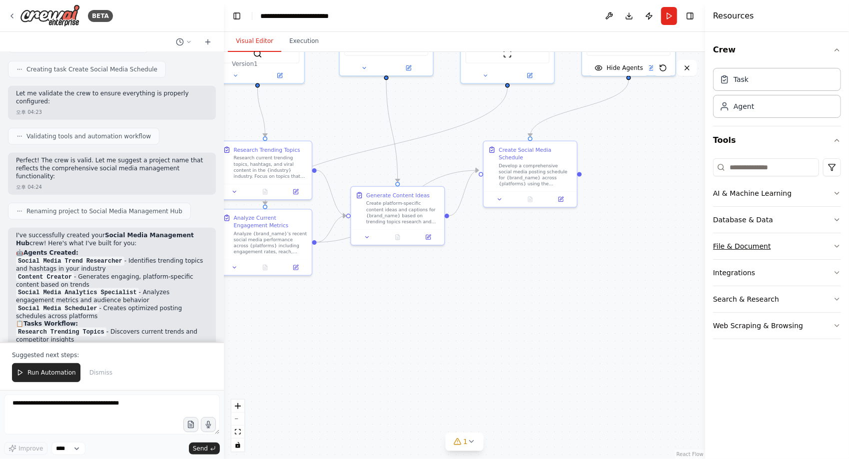
click at [792, 242] on button "File & Document" at bounding box center [777, 246] width 128 height 26
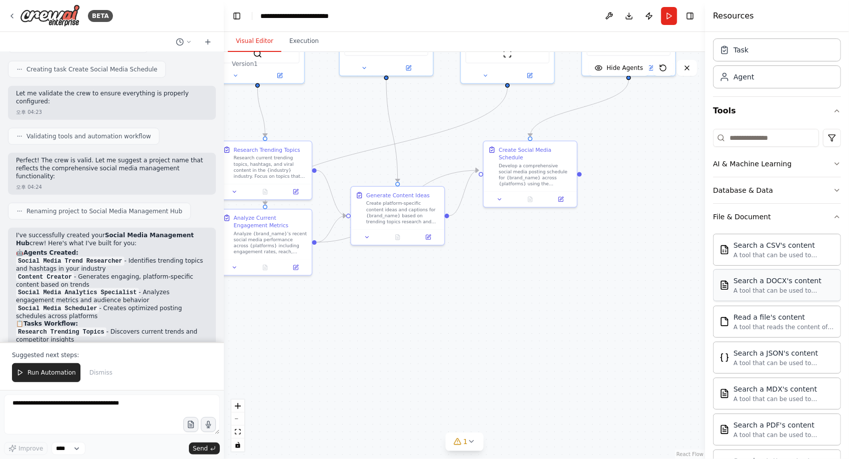
scroll to position [50, 0]
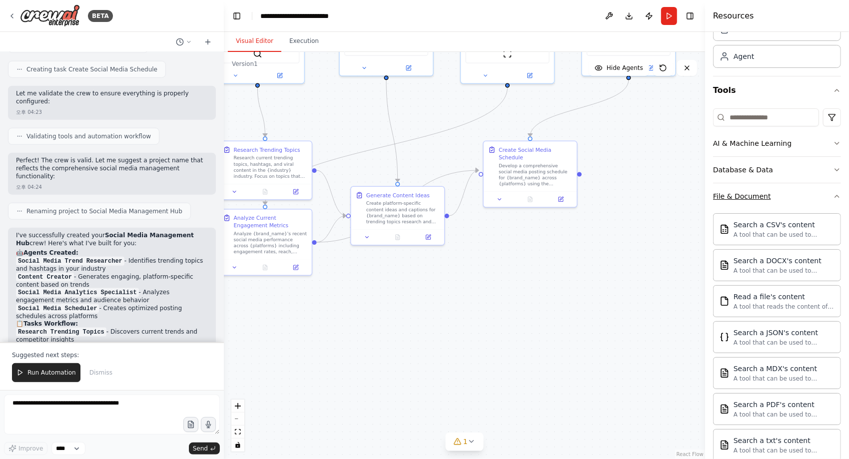
click at [821, 200] on button "File & Document" at bounding box center [777, 196] width 128 height 26
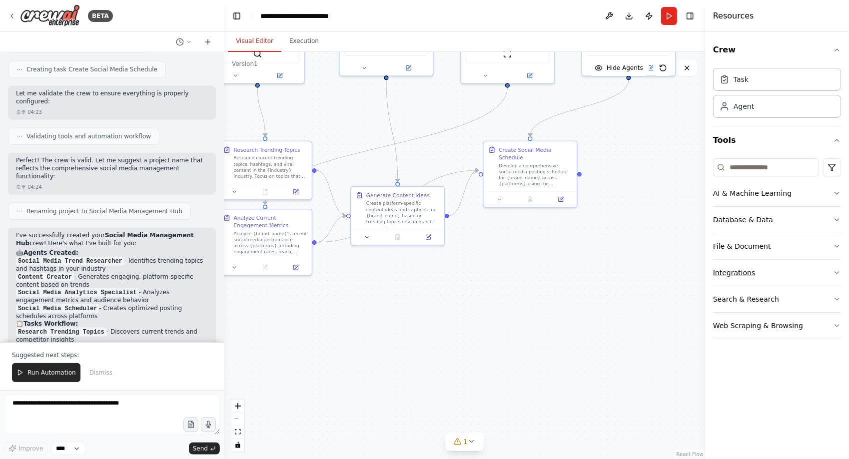
click at [784, 265] on button "Integrations" at bounding box center [777, 273] width 128 height 26
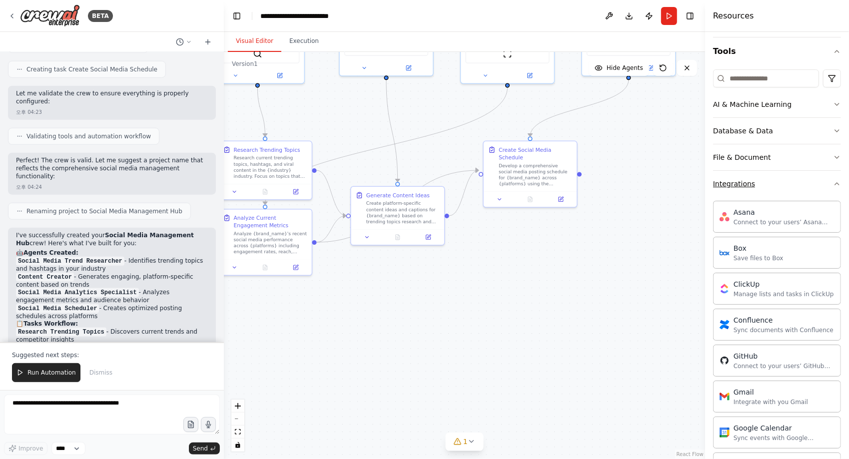
scroll to position [150, 0]
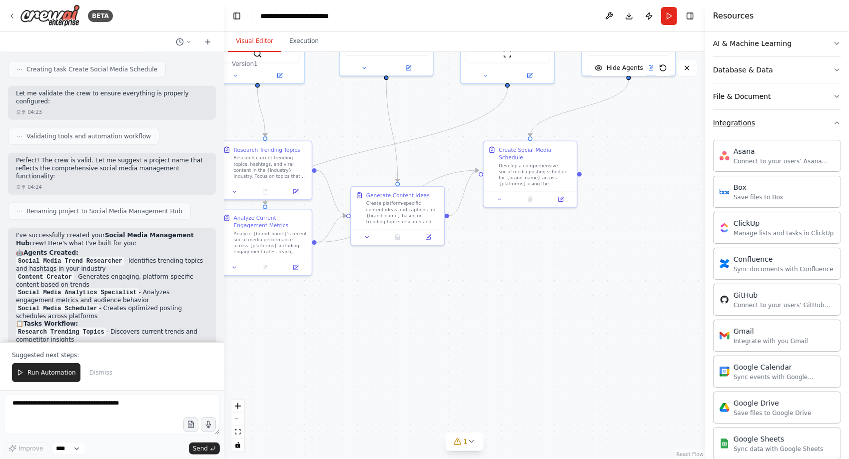
click at [806, 126] on button "Integrations" at bounding box center [777, 123] width 128 height 26
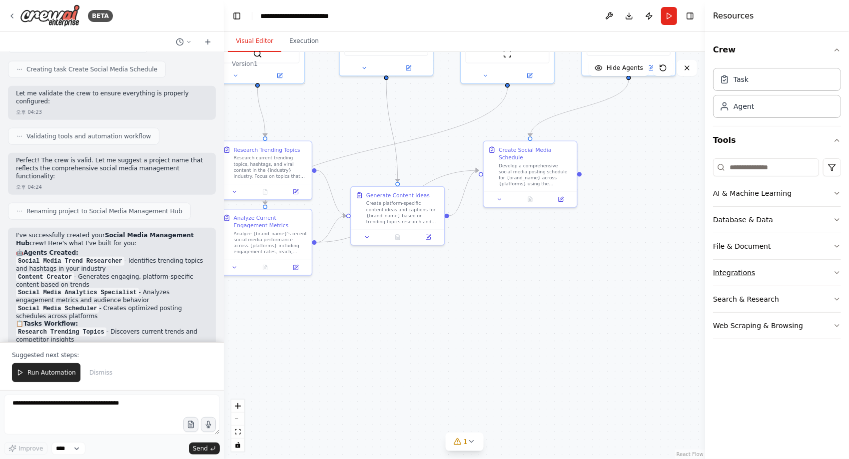
click at [788, 273] on button "Integrations" at bounding box center [777, 273] width 128 height 26
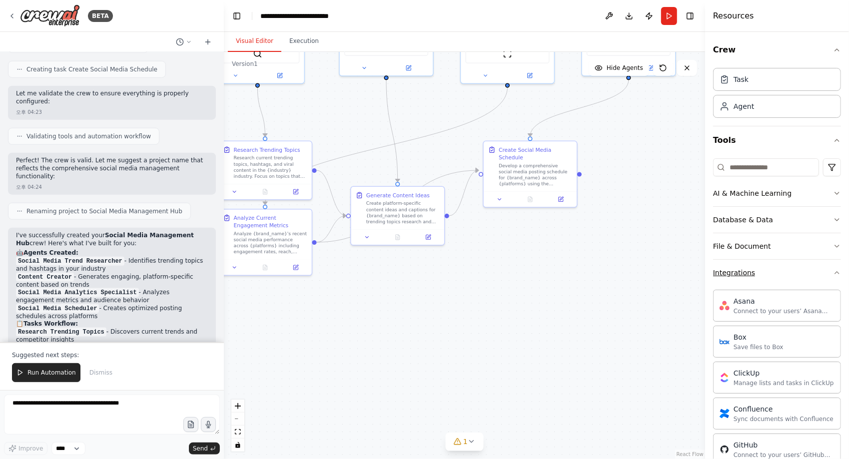
click at [788, 273] on button "Integrations" at bounding box center [777, 273] width 128 height 26
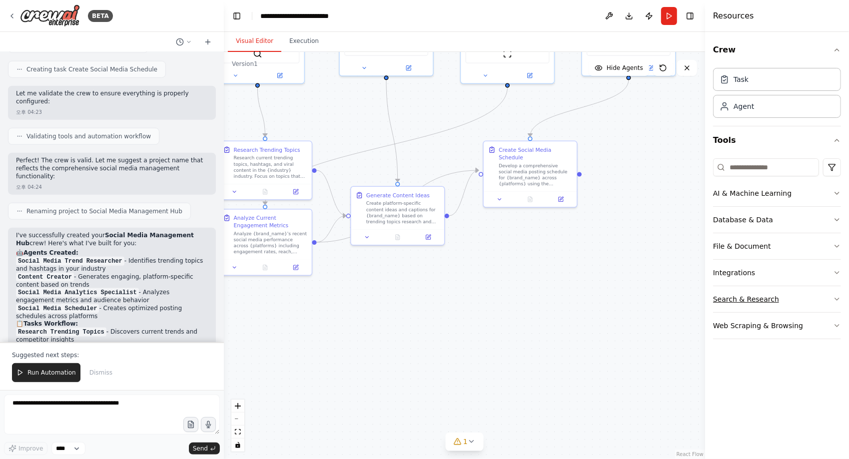
click at [775, 299] on button "Search & Research" at bounding box center [777, 299] width 128 height 26
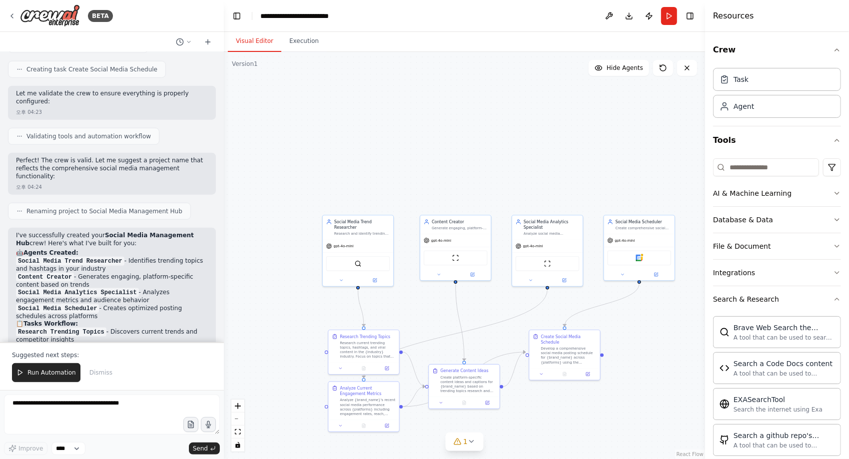
drag, startPoint x: 598, startPoint y: 244, endPoint x: 617, endPoint y: 405, distance: 162.0
click at [617, 405] on div ".deletable-edge-delete-btn { width: 20px; height: 20px; border: 0px solid #ffff…" at bounding box center [464, 255] width 481 height 407
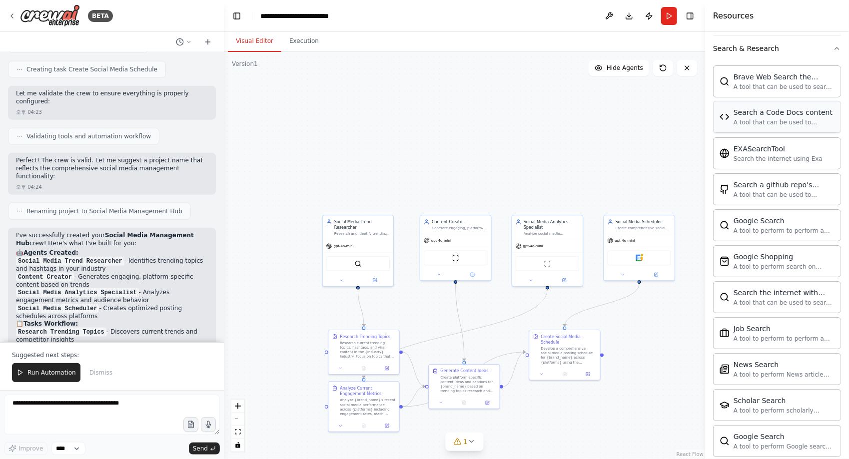
scroll to position [151, 0]
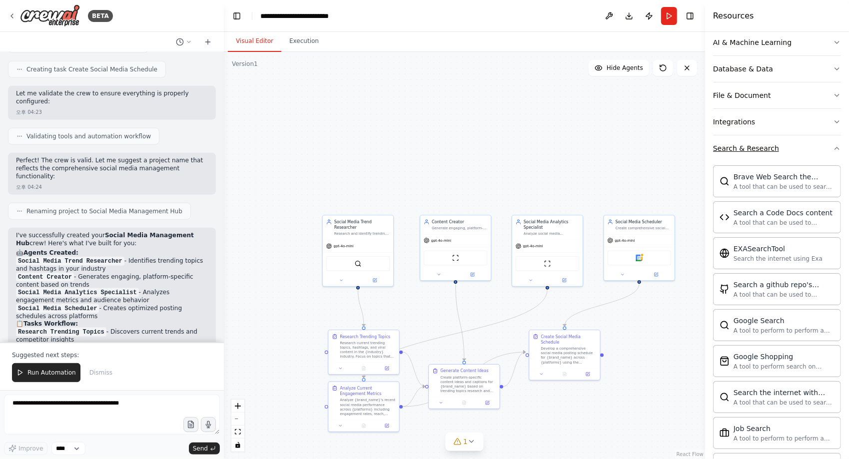
click at [820, 147] on button "Search & Research" at bounding box center [777, 148] width 128 height 26
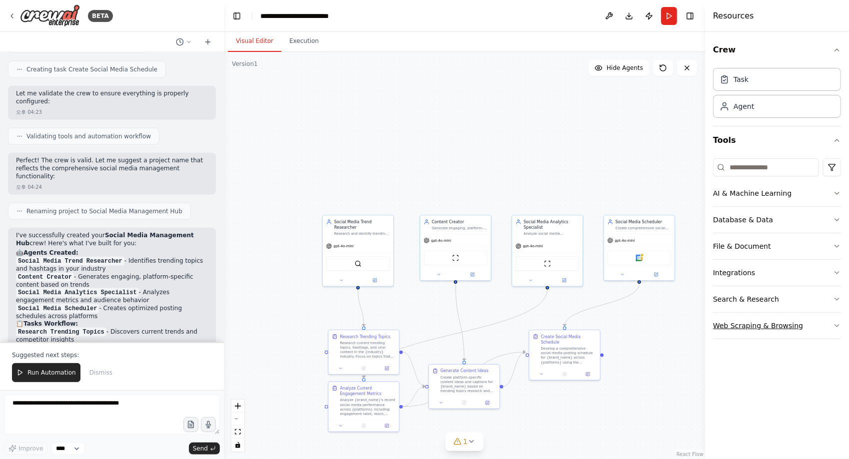
click at [807, 330] on button "Web Scraping & Browsing" at bounding box center [777, 326] width 128 height 26
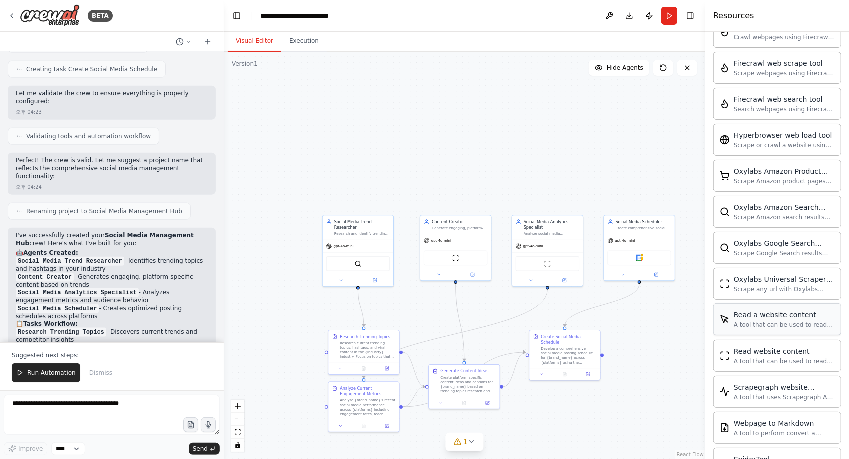
scroll to position [437, 0]
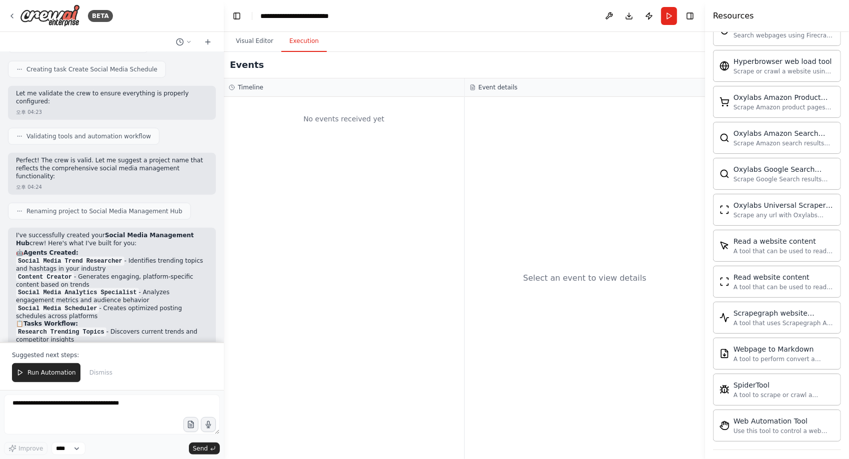
click at [314, 43] on button "Execution" at bounding box center [303, 41] width 45 height 21
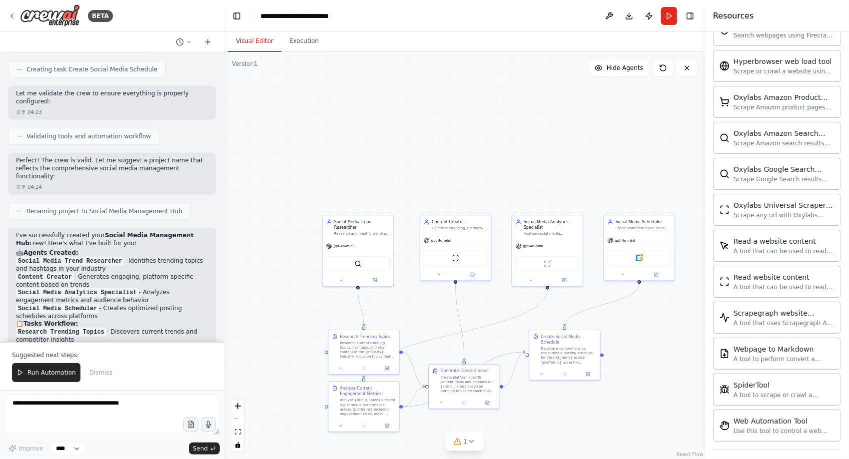
click at [243, 44] on button "Visual Editor" at bounding box center [254, 41] width 53 height 21
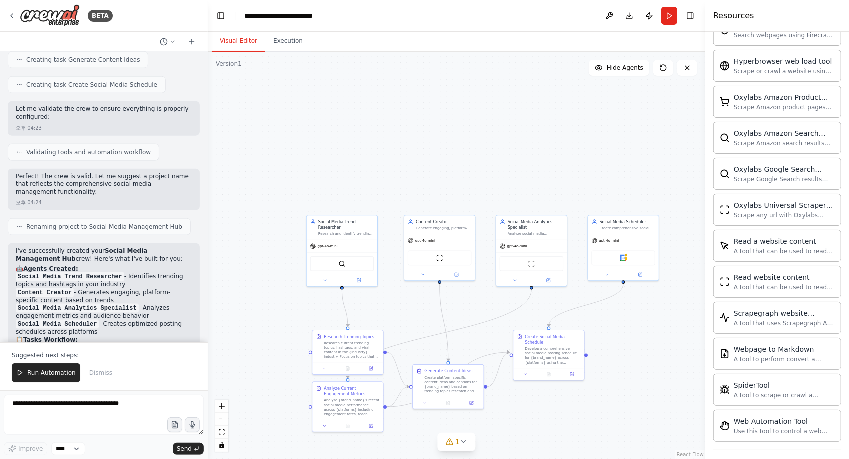
scroll to position [756, 0]
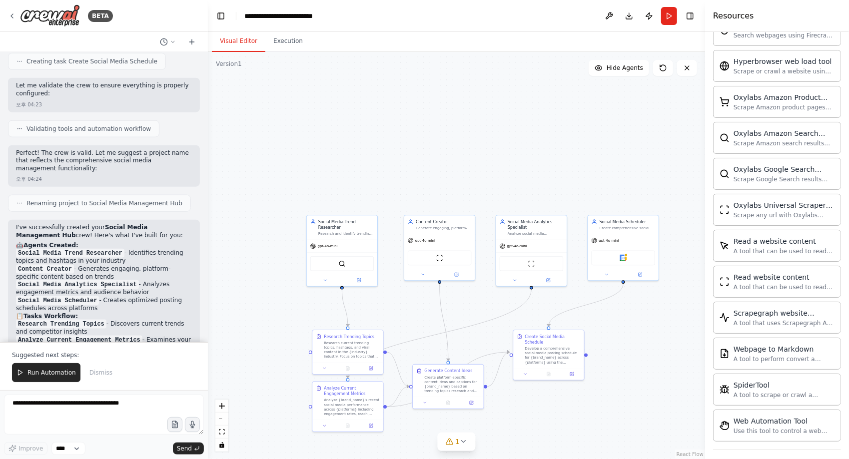
drag, startPoint x: 223, startPoint y: 101, endPoint x: 208, endPoint y: 100, distance: 15.6
click at [208, 100] on div "BETA Create a crew that schedules and publishes social media content across mul…" at bounding box center [424, 229] width 849 height 459
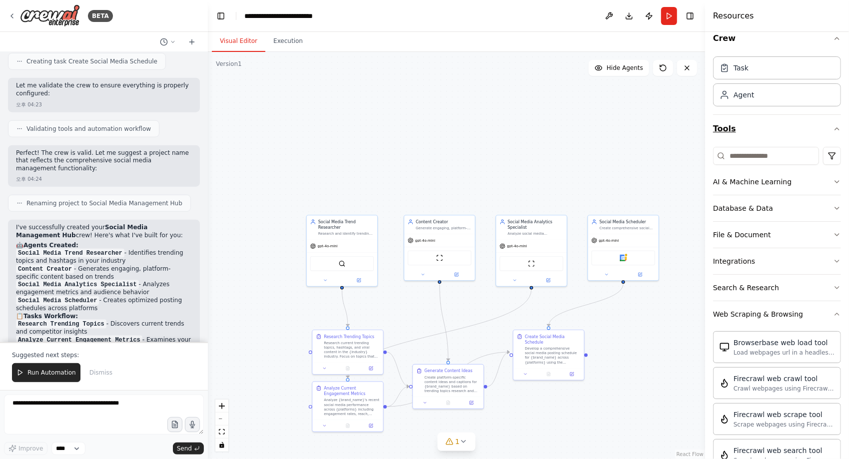
scroll to position [0, 0]
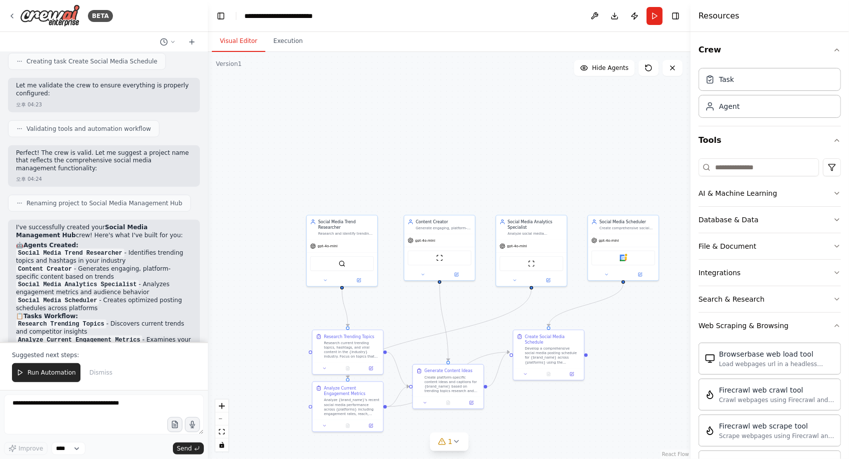
drag, startPoint x: 706, startPoint y: 85, endPoint x: 691, endPoint y: 81, distance: 16.0
click at [691, 81] on div at bounding box center [693, 229] width 4 height 459
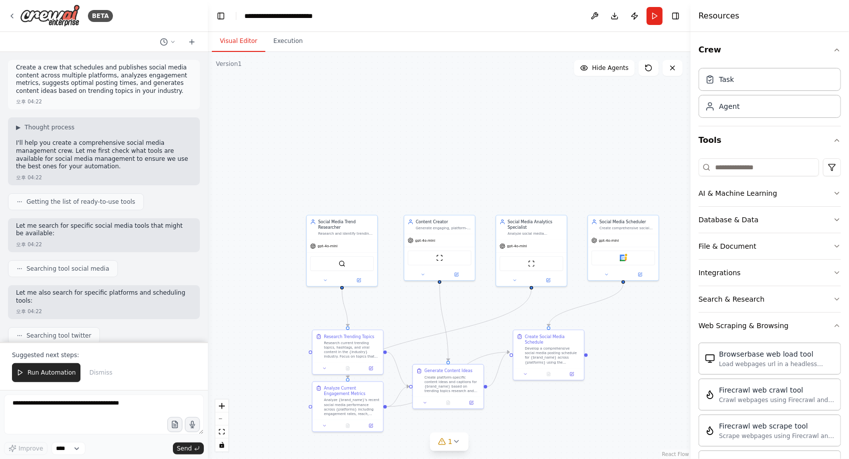
scroll to position [50, 0]
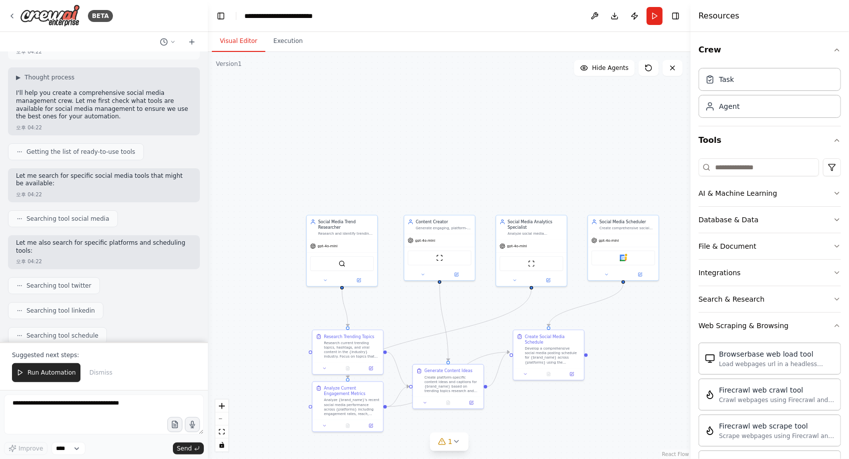
click at [75, 127] on div "오후 04:22" at bounding box center [104, 127] width 176 height 7
click at [17, 82] on div "▶ Thought process I'll help you create a comprehensive social media management …" at bounding box center [104, 97] width 176 height 49
click at [18, 77] on span "▶" at bounding box center [18, 77] width 4 height 8
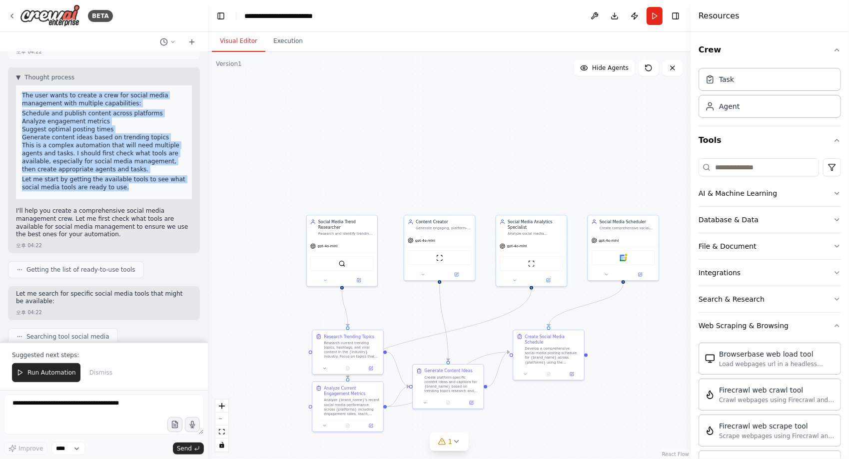
drag, startPoint x: 19, startPoint y: 90, endPoint x: 122, endPoint y: 185, distance: 140.1
click at [122, 185] on div "The user wants to create a crew for social media management with multiple capab…" at bounding box center [104, 142] width 176 height 114
drag, startPoint x: 122, startPoint y: 185, endPoint x: 150, endPoint y: 195, distance: 29.7
click at [150, 195] on div "The user wants to create a crew for social media management with multiple capab…" at bounding box center [104, 142] width 176 height 114
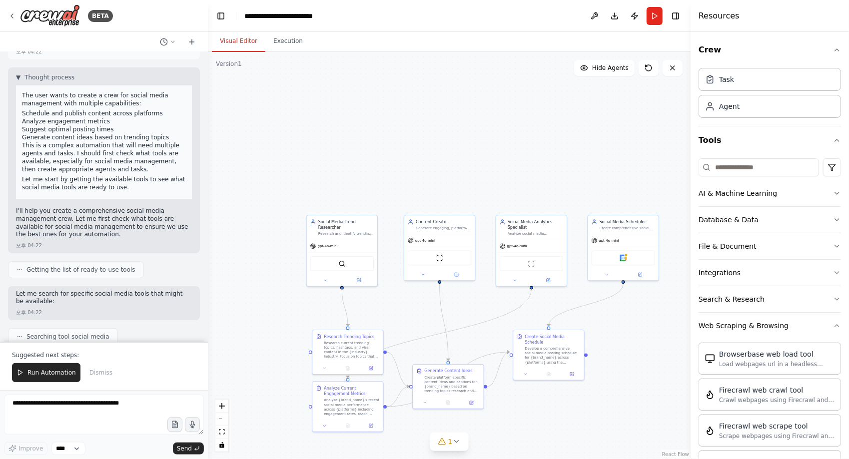
click at [132, 233] on p "I'll help you create a comprehensive social media management crew. Let me first…" at bounding box center [104, 222] width 176 height 31
click at [129, 232] on p "I'll help you create a comprehensive social media management crew. Let me first…" at bounding box center [104, 222] width 176 height 31
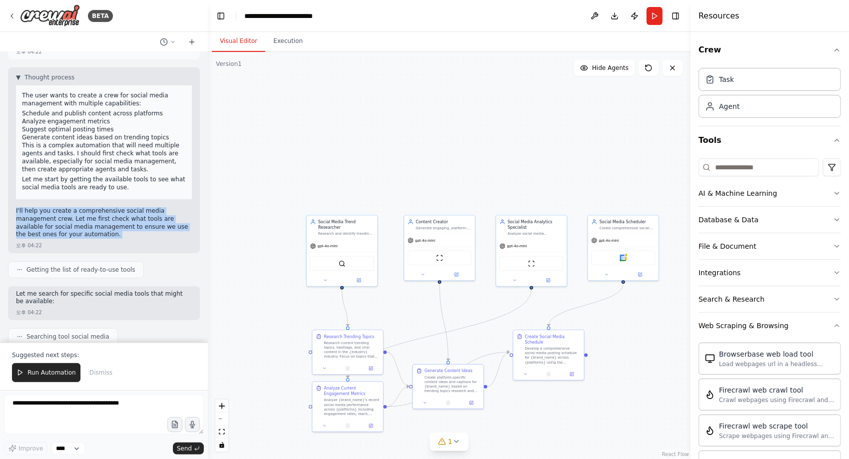
click at [129, 232] on p "I'll help you create a comprehensive social media management crew. Let me first…" at bounding box center [104, 222] width 176 height 31
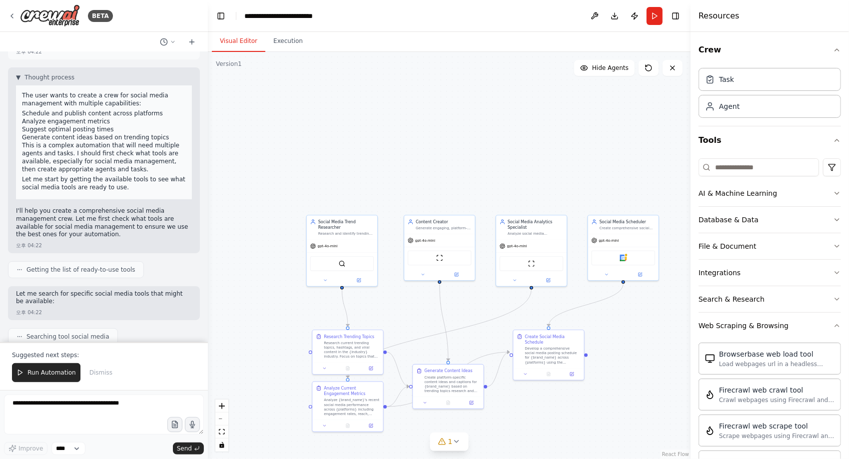
drag, startPoint x: 129, startPoint y: 232, endPoint x: 104, endPoint y: 249, distance: 30.2
click at [104, 249] on div "오후 04:22" at bounding box center [104, 245] width 176 height 7
click at [78, 235] on p "I'll help you create a comprehensive social media management crew. Let me first…" at bounding box center [104, 222] width 176 height 31
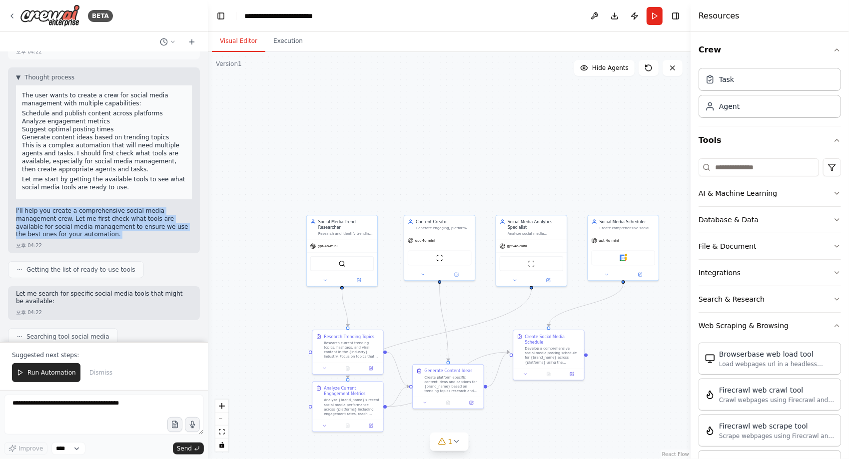
click at [78, 235] on p "I'll help you create a comprehensive social media management crew. Let me first…" at bounding box center [104, 222] width 176 height 31
drag, startPoint x: 78, startPoint y: 235, endPoint x: 69, endPoint y: 234, distance: 9.0
click at [69, 234] on p "I'll help you create a comprehensive social media management crew. Let me first…" at bounding box center [104, 222] width 176 height 31
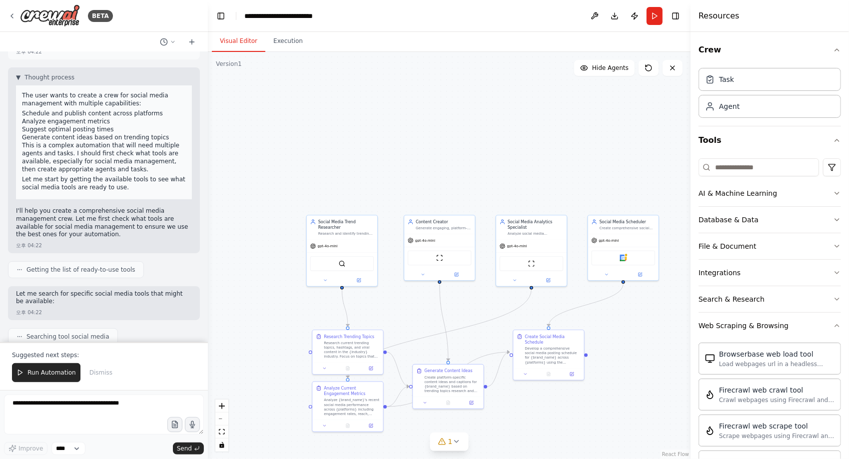
click at [91, 184] on p "Let me start by getting the available tools to see what social media tools are …" at bounding box center [104, 183] width 164 height 16
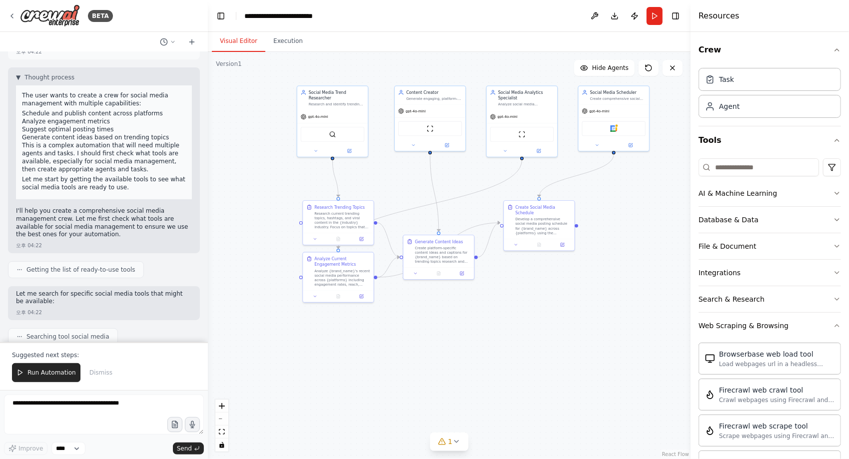
drag, startPoint x: 630, startPoint y: 349, endPoint x: 623, endPoint y: 215, distance: 134.1
click at [623, 215] on div ".deletable-edge-delete-btn { width: 20px; height: 20px; border: 0px solid #ffff…" at bounding box center [449, 255] width 483 height 407
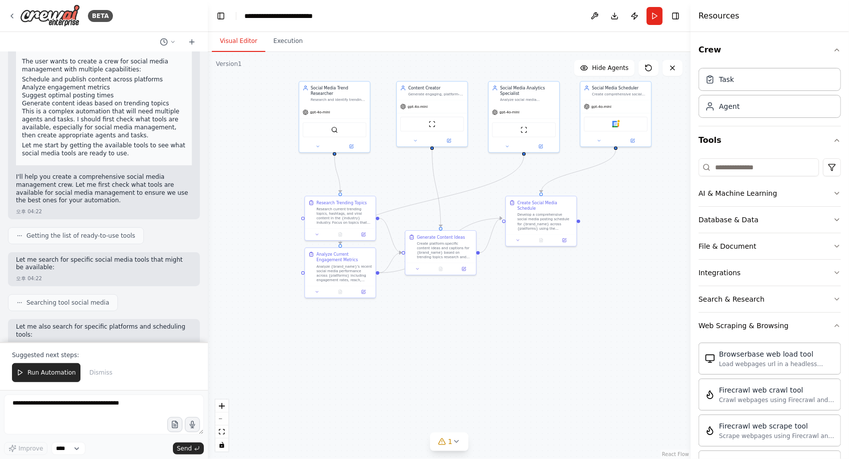
scroll to position [100, 0]
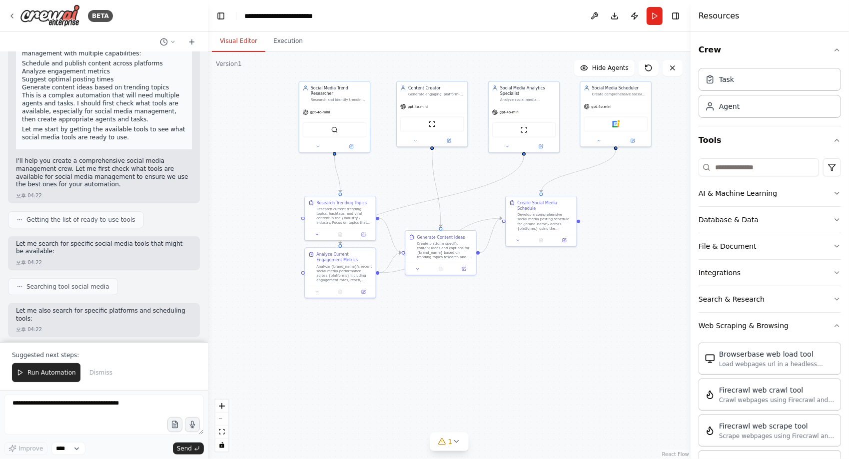
click at [46, 241] on p "Let me search for specific social media tools that might be available:" at bounding box center [104, 247] width 176 height 15
drag, startPoint x: 46, startPoint y: 241, endPoint x: 132, endPoint y: 263, distance: 88.7
click at [132, 263] on div "오후 04:22" at bounding box center [104, 262] width 176 height 7
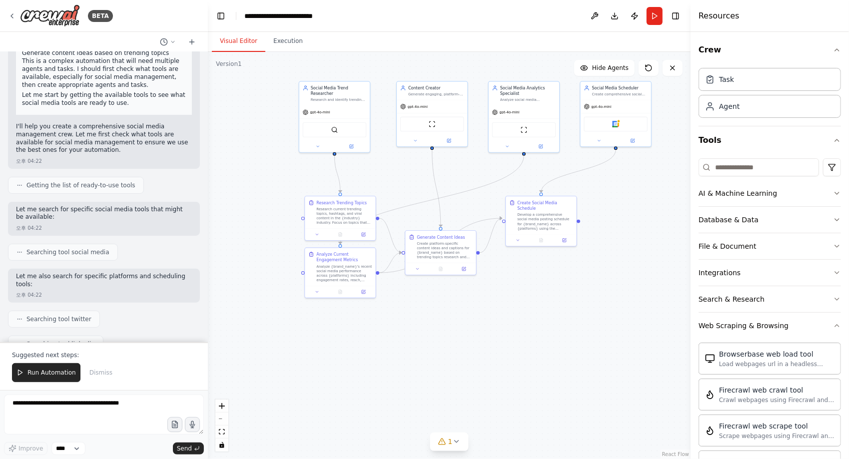
scroll to position [150, 0]
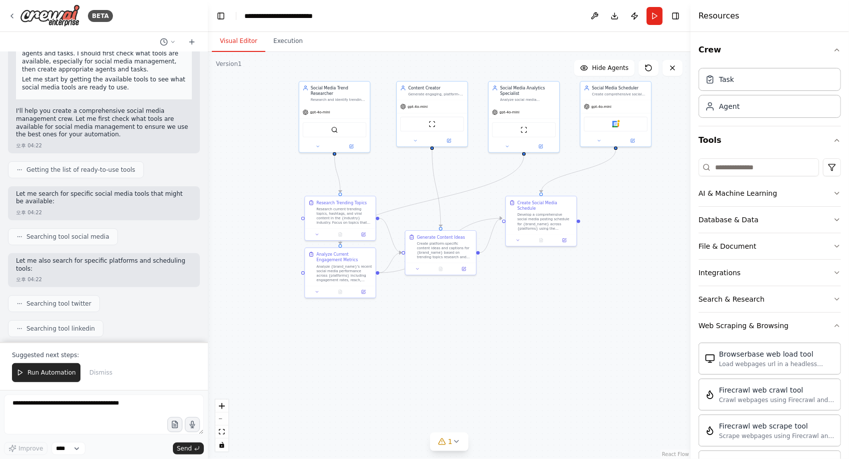
click at [138, 266] on p "Let me also search for specific platforms and scheduling tools:" at bounding box center [104, 264] width 176 height 15
drag, startPoint x: 138, startPoint y: 266, endPoint x: 118, endPoint y: 289, distance: 30.1
click at [118, 289] on div "Create a crew that schedules and publishes social media content across multiple…" at bounding box center [104, 197] width 208 height 290
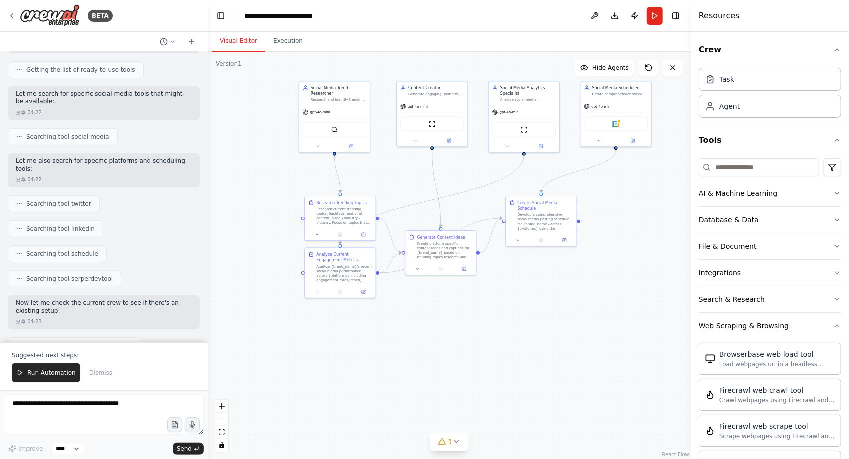
scroll to position [300, 0]
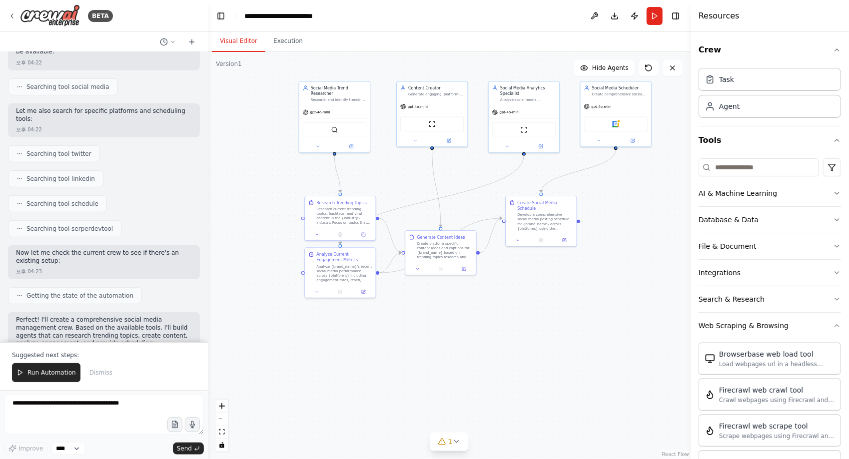
click at [130, 263] on div "Now let me check the current crew to see if there's an existing setup:" at bounding box center [104, 257] width 176 height 17
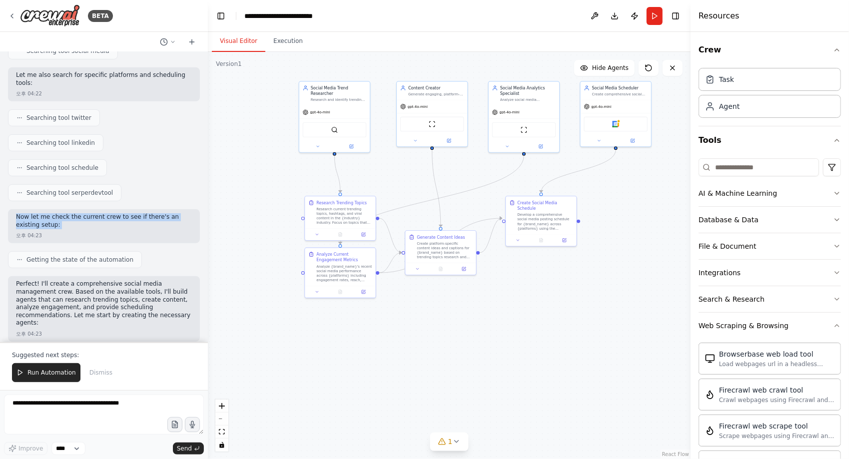
scroll to position [350, 0]
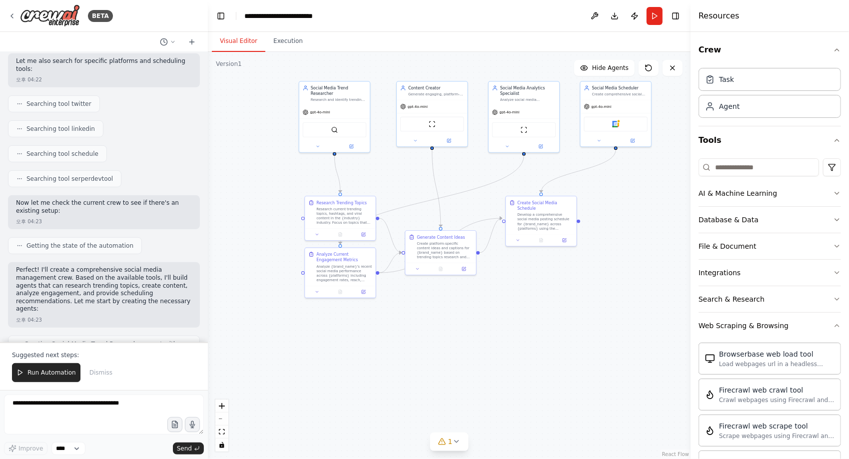
click at [127, 275] on p "Perfect! I'll create a comprehensive social media management crew. Based on the…" at bounding box center [104, 289] width 176 height 47
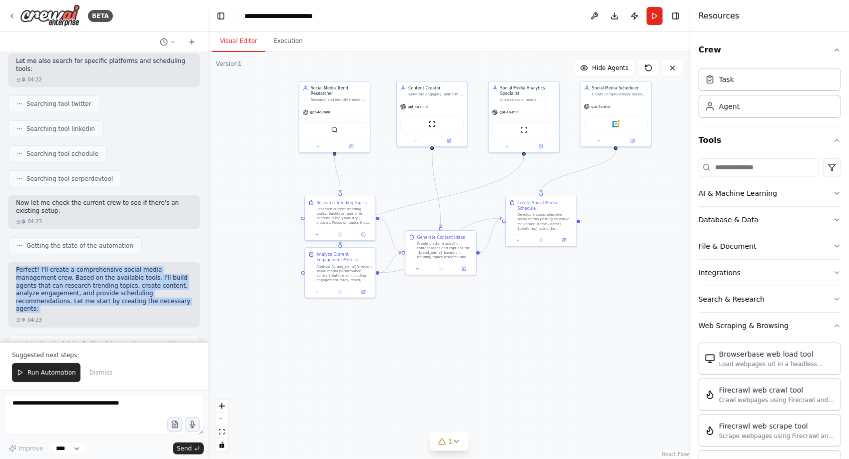
click at [127, 275] on p "Perfect! I'll create a comprehensive social media management crew. Based on the…" at bounding box center [104, 289] width 176 height 47
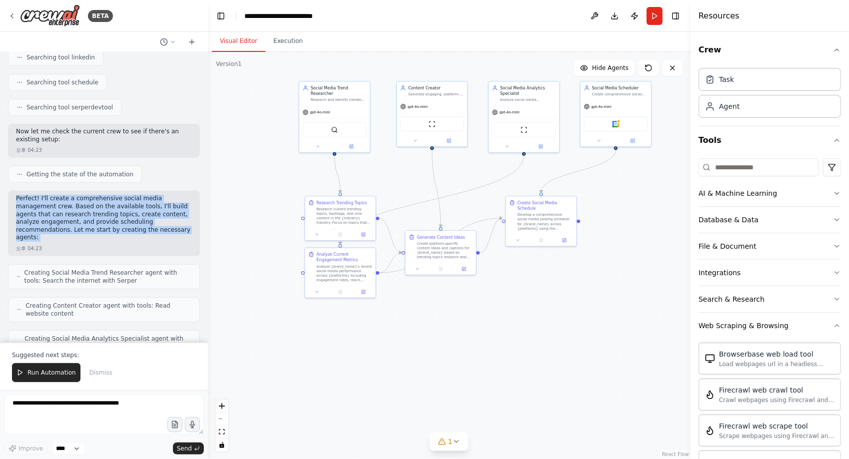
scroll to position [450, 0]
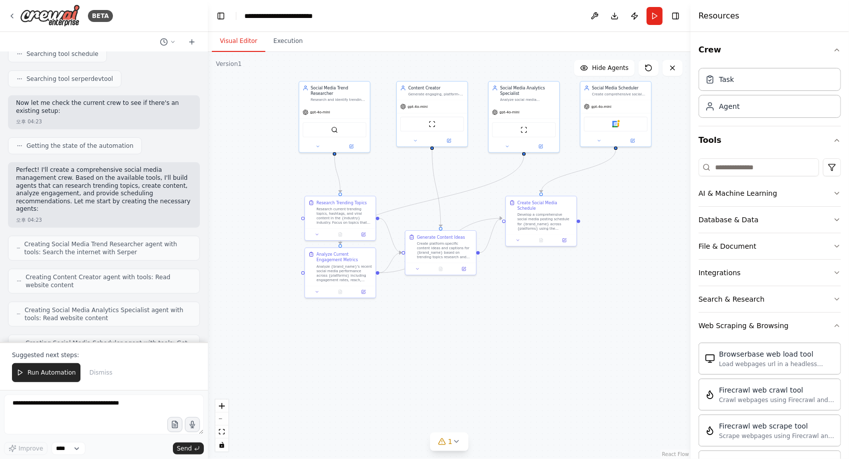
click at [131, 245] on span "Creating Social Media Trend Researcher agent with tools: Search the internet wi…" at bounding box center [107, 248] width 167 height 16
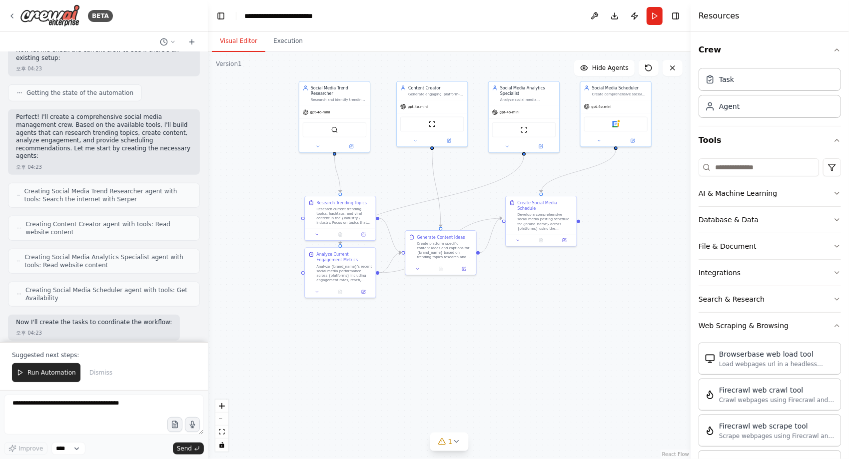
scroll to position [550, 0]
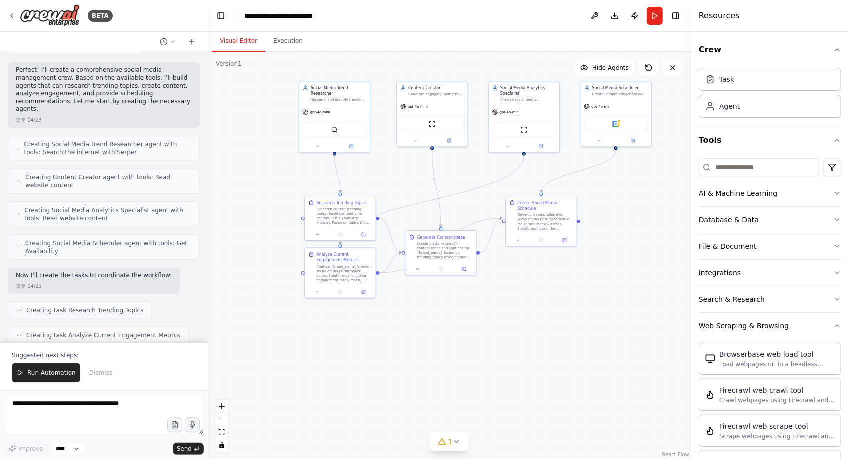
click at [153, 282] on div "오후 04:23" at bounding box center [94, 285] width 156 height 7
drag, startPoint x: 153, startPoint y: 282, endPoint x: 141, endPoint y: 278, distance: 12.8
click at [141, 278] on div "Now I'll create the tasks to coordinate the workflow:" at bounding box center [94, 277] width 156 height 10
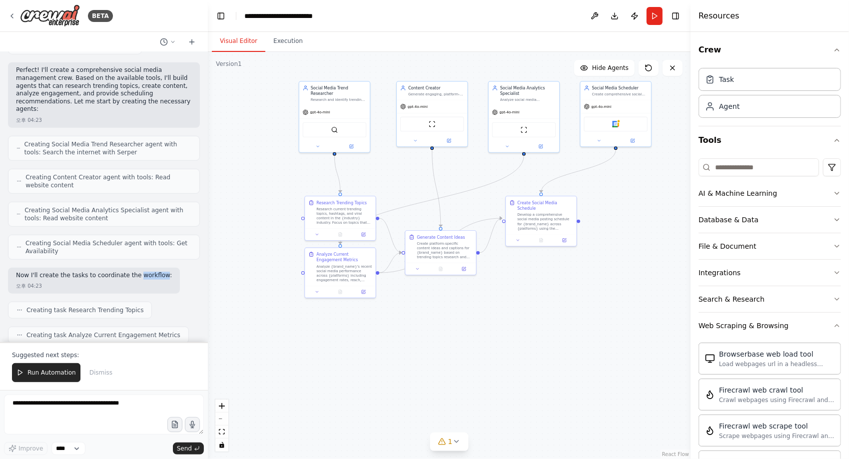
click at [141, 278] on div "Now I'll create the tasks to coordinate the workflow:" at bounding box center [94, 277] width 156 height 10
drag, startPoint x: 141, startPoint y: 278, endPoint x: 162, endPoint y: 286, distance: 22.6
click at [162, 286] on div "Now I'll create the tasks to coordinate the workflow: 오후 04:23" at bounding box center [94, 281] width 172 height 26
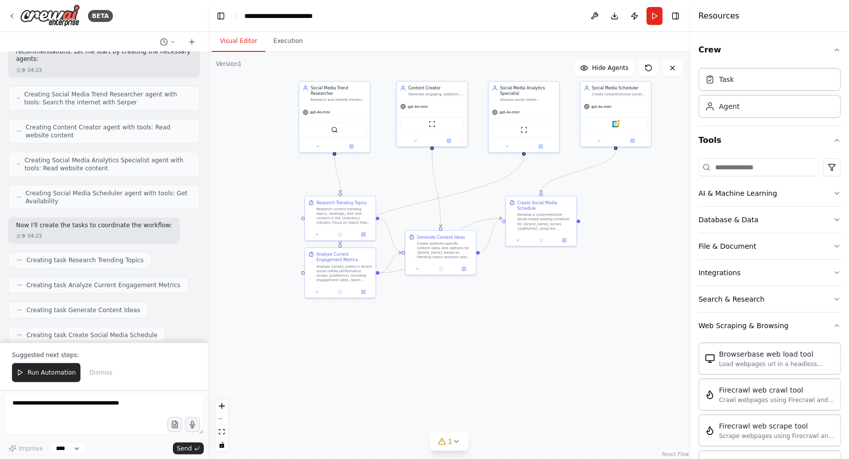
scroll to position [700, 0]
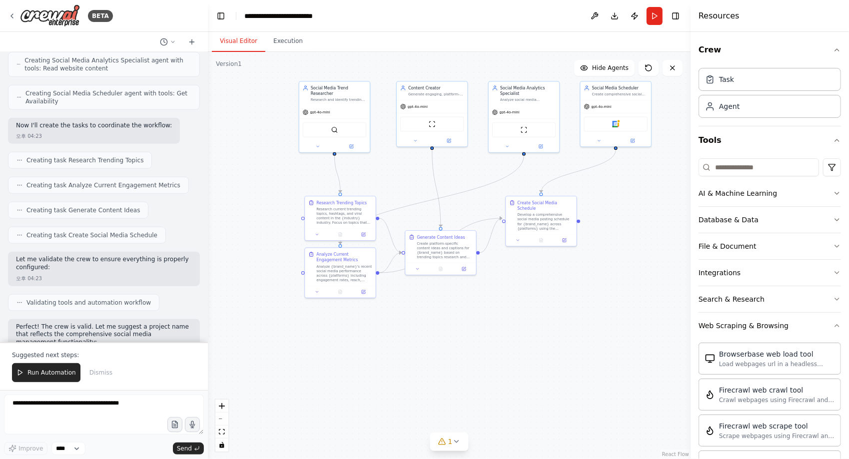
click at [173, 265] on p "Let me validate the crew to ensure everything is properly configured:" at bounding box center [104, 263] width 176 height 15
drag, startPoint x: 173, startPoint y: 265, endPoint x: 163, endPoint y: 271, distance: 12.1
click at [163, 275] on div "오후 04:23" at bounding box center [104, 278] width 176 height 7
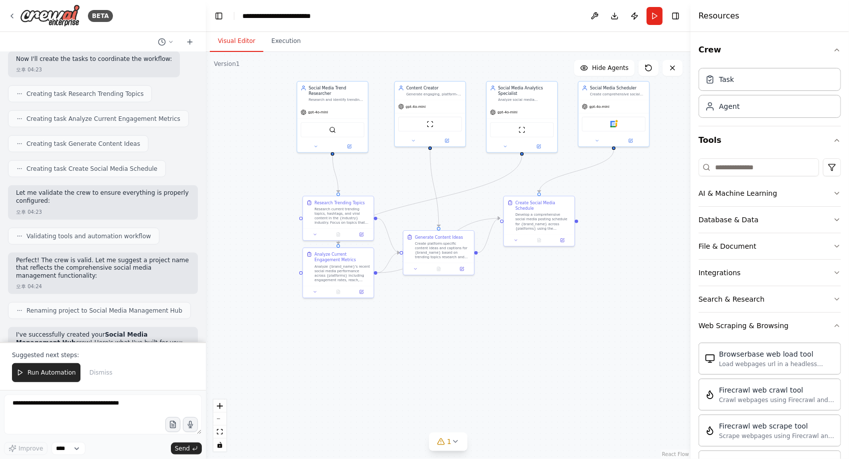
scroll to position [782, 0]
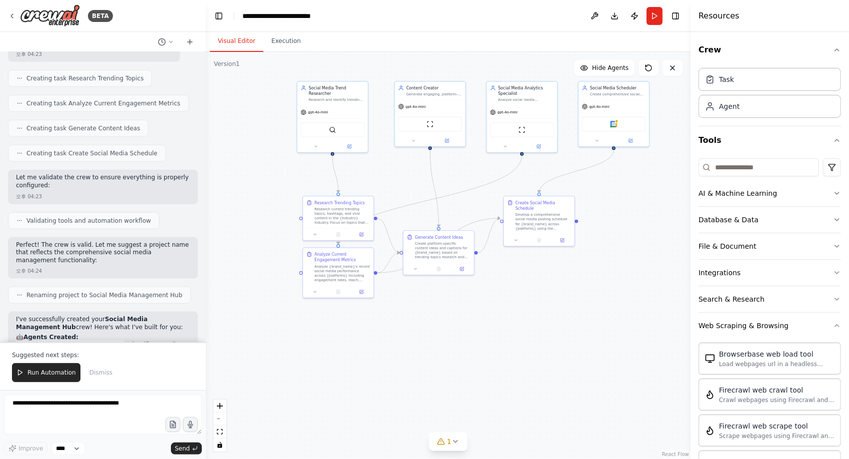
drag, startPoint x: 206, startPoint y: 248, endPoint x: 206, endPoint y: 260, distance: 12.0
click at [206, 260] on div "BETA Create a crew that schedules and publishes social media content across mul…" at bounding box center [424, 229] width 849 height 459
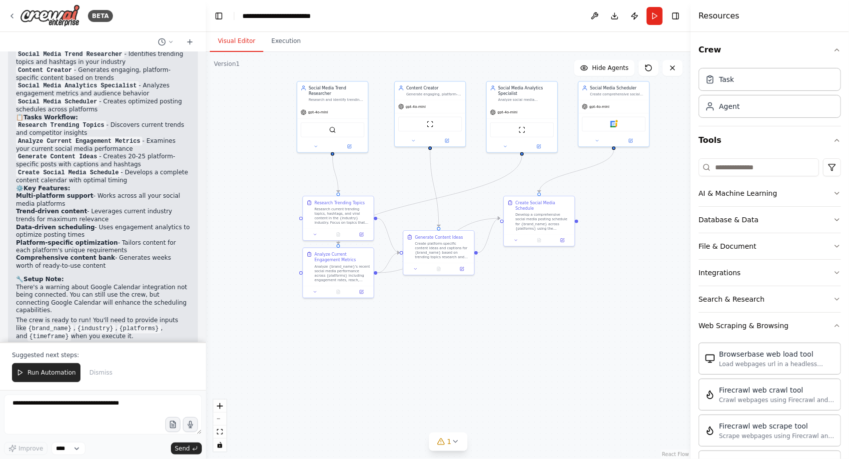
scroll to position [1081, 0]
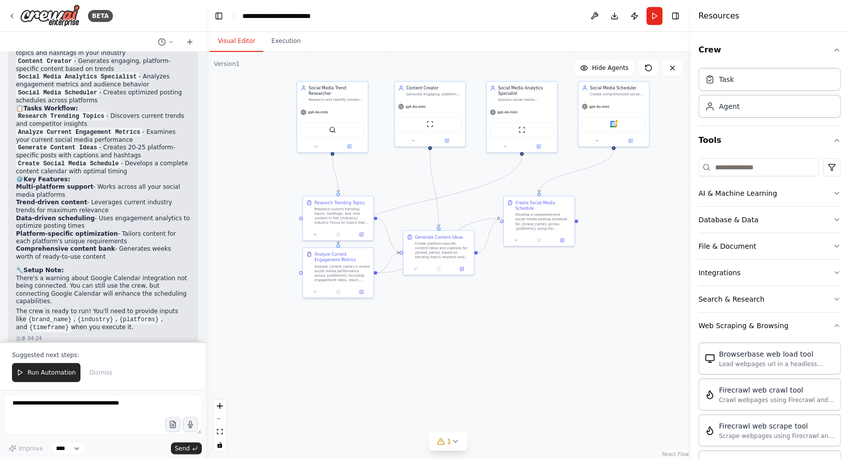
drag, startPoint x: 132, startPoint y: 267, endPoint x: 165, endPoint y: 317, distance: 59.5
click at [165, 317] on div "I've successfully created your Social Media Management Hub crew! Here's what I'…" at bounding box center [103, 175] width 174 height 318
drag, startPoint x: 165, startPoint y: 317, endPoint x: 159, endPoint y: 328, distance: 12.8
click at [159, 335] on div "오후 04:24" at bounding box center [103, 338] width 174 height 7
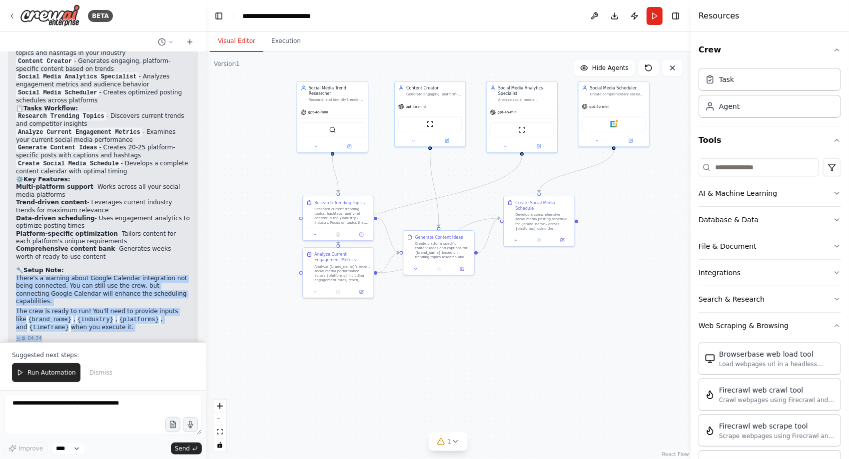
drag, startPoint x: 162, startPoint y: 332, endPoint x: 146, endPoint y: 264, distance: 69.7
click at [146, 264] on div "I've successfully created your Social Media Management Hub crew! Here's what I'…" at bounding box center [103, 179] width 190 height 334
drag, startPoint x: 146, startPoint y: 264, endPoint x: 165, endPoint y: 301, distance: 41.6
click at [165, 308] on p "The crew is ready to run! You'll need to provide inputs like {brand_name} , {in…" at bounding box center [103, 320] width 174 height 24
click at [178, 324] on div "I've successfully created your Social Media Management Hub crew! Here's what I'…" at bounding box center [103, 179] width 190 height 334
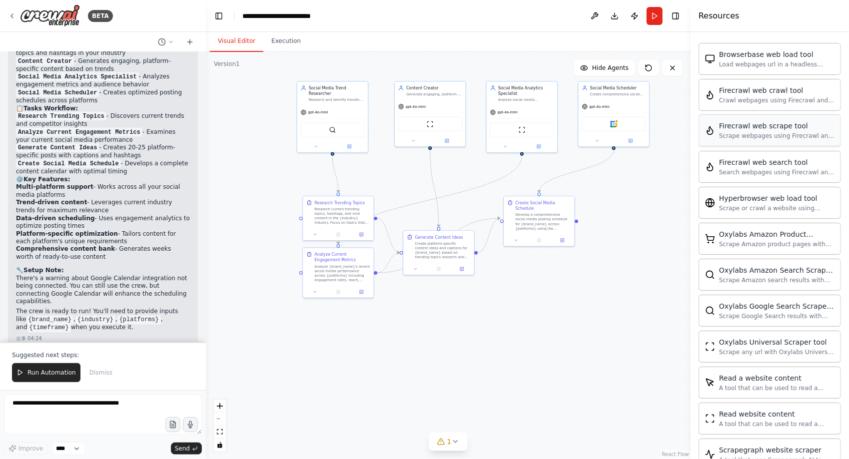
scroll to position [350, 0]
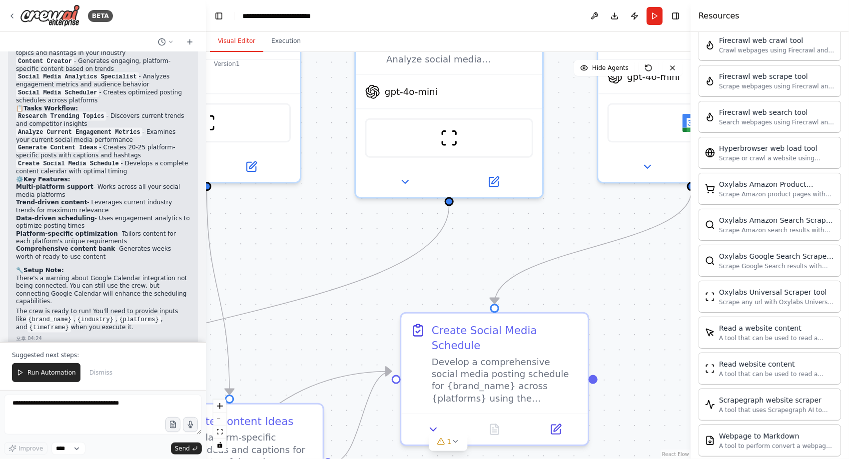
drag, startPoint x: 537, startPoint y: 150, endPoint x: 594, endPoint y: 300, distance: 160.1
click at [594, 300] on div ".deletable-edge-delete-btn { width: 20px; height: 20px; border: 0px solid #ffff…" at bounding box center [448, 255] width 485 height 407
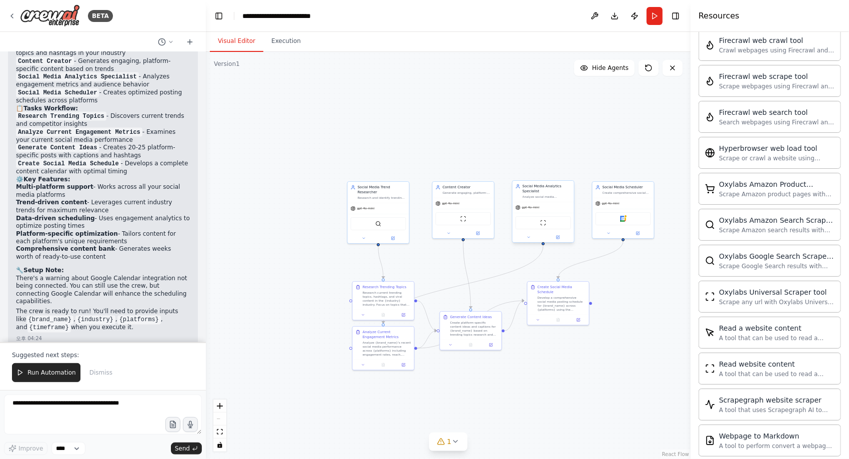
click at [542, 228] on div "ScrapeWebsiteTool" at bounding box center [543, 222] width 55 height 13
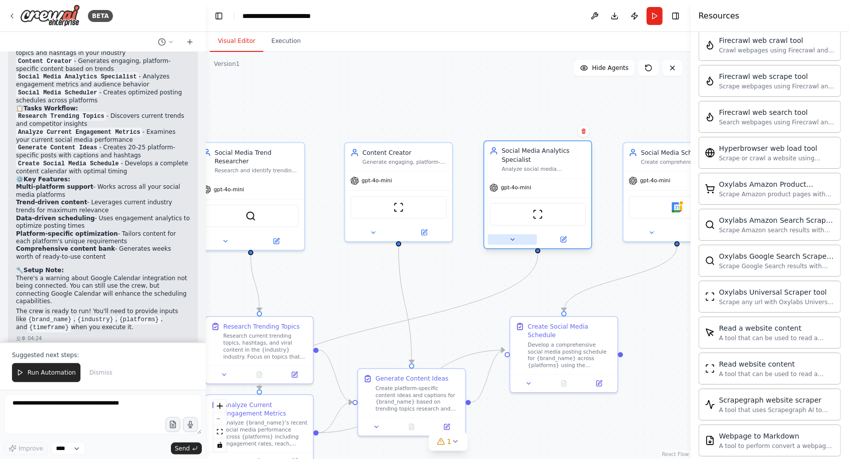
click at [517, 242] on button at bounding box center [512, 239] width 49 height 10
click at [516, 246] on div at bounding box center [537, 239] width 107 height 17
click at [383, 226] on button at bounding box center [373, 231] width 49 height 10
click at [429, 237] on div at bounding box center [398, 230] width 107 height 17
click at [473, 308] on div ".deletable-edge-delete-btn { width: 20px; height: 20px; border: 0px solid #ffff…" at bounding box center [448, 255] width 485 height 407
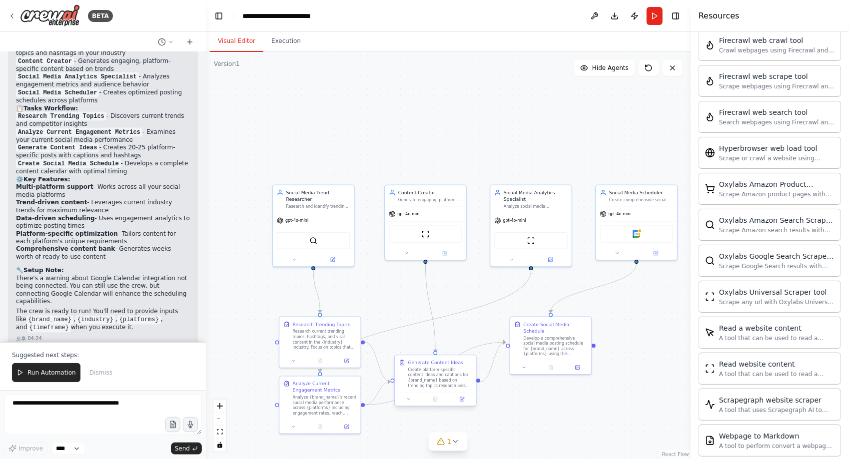
click at [443, 376] on div "Create platform-specific content ideas and captions for {brand_name} based on t…" at bounding box center [440, 377] width 64 height 21
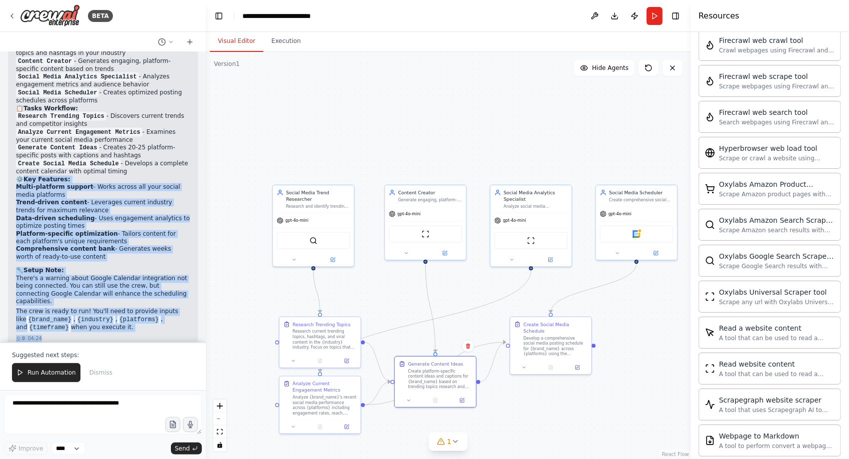
drag, startPoint x: 21, startPoint y: 174, endPoint x: 173, endPoint y: 336, distance: 221.7
click at [173, 336] on div "I've successfully created your Social Media Management Hub crew! Here's what I'…" at bounding box center [103, 179] width 190 height 334
drag, startPoint x: 173, startPoint y: 336, endPoint x: 142, endPoint y: 332, distance: 31.2
click at [142, 332] on div "I've successfully created your Social Media Management Hub crew! Here's what I'…" at bounding box center [103, 179] width 190 height 334
click at [154, 289] on p "There's a warning about Google Calendar integration not being connected. You ca…" at bounding box center [103, 290] width 174 height 31
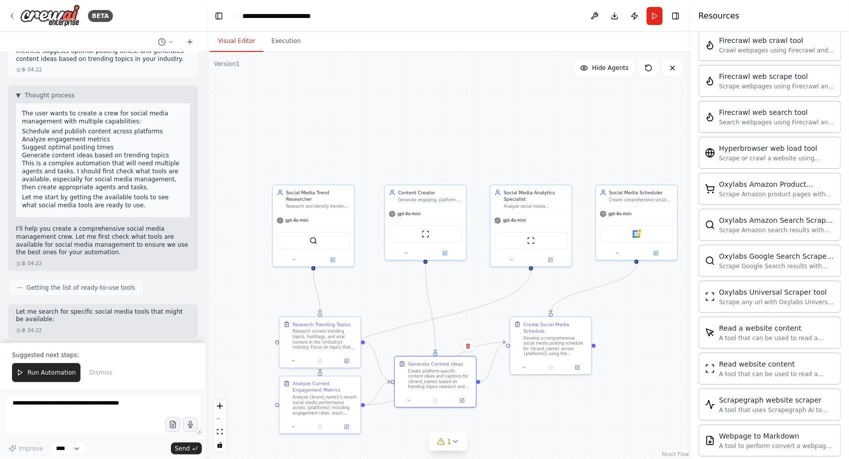
scroll to position [0, 0]
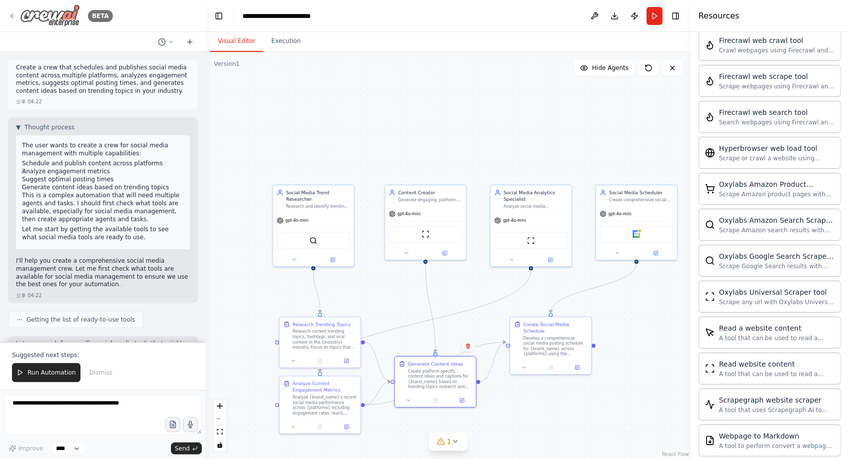
click at [9, 18] on icon at bounding box center [12, 16] width 8 height 8
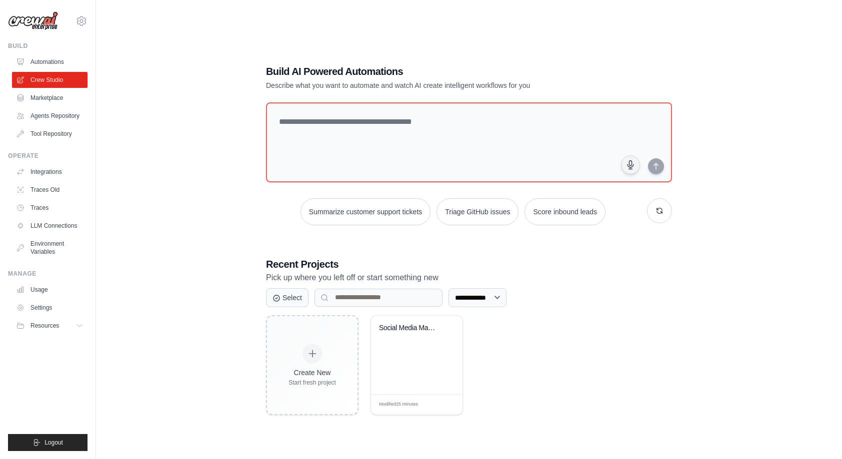
click at [180, 234] on div "**********" at bounding box center [469, 239] width 714 height 459
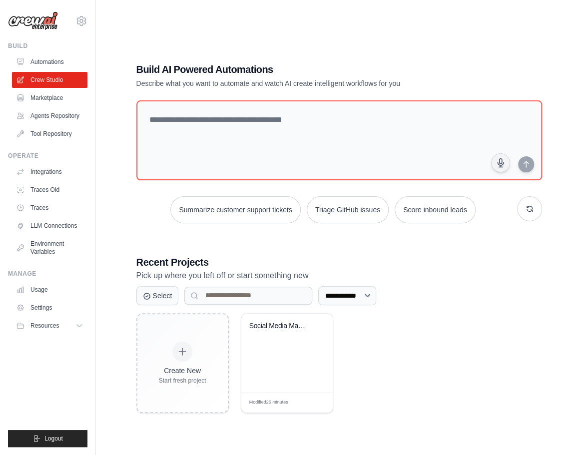
click at [426, 325] on div "Create New Start fresh project Social Media Management Hub Modified 25 minutes …" at bounding box center [339, 363] width 406 height 100
click at [79, 83] on link "Crew Studio" at bounding box center [50, 80] width 75 height 16
drag, startPoint x: 35, startPoint y: 60, endPoint x: 272, endPoint y: 110, distance: 242.1
click at [35, 60] on link "Automations" at bounding box center [49, 62] width 75 height 16
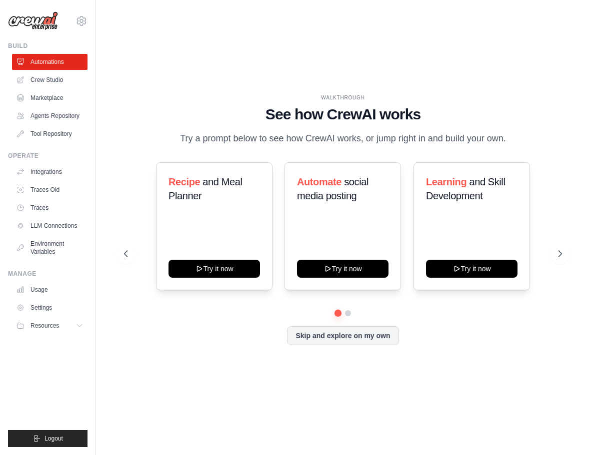
click at [60, 106] on ul "Automations Crew Studio Marketplace Agents Repository Tool Repository" at bounding box center [49, 98] width 75 height 88
click at [78, 100] on link "Marketplace" at bounding box center [50, 98] width 75 height 16
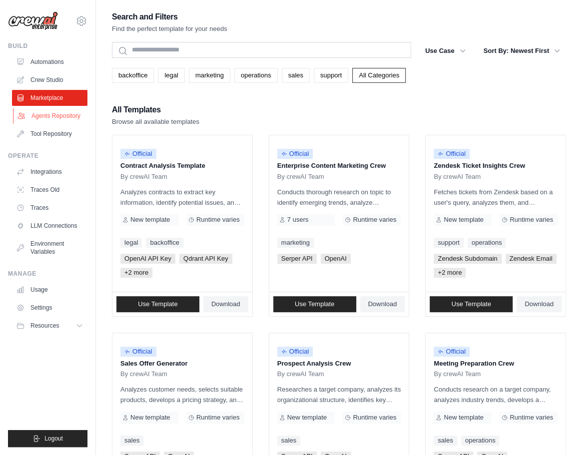
click at [82, 119] on link "Agents Repository" at bounding box center [50, 116] width 75 height 16
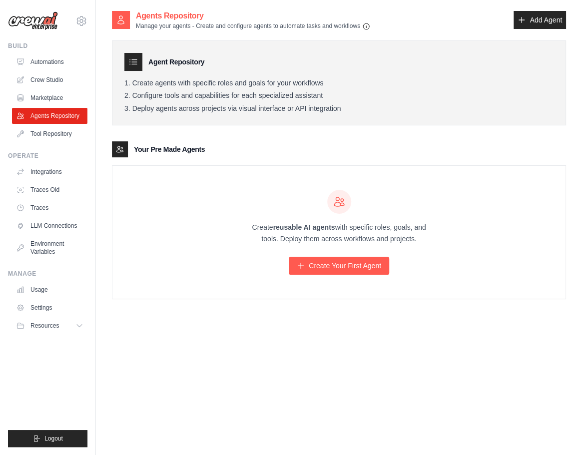
click at [166, 194] on div "Create reusable AI agents with specific roles, goals, and tools. Deploy them ac…" at bounding box center [338, 232] width 453 height 133
click at [484, 201] on div "Create reusable AI agents with specific roles, goals, and tools. Deploy them ac…" at bounding box center [338, 232] width 453 height 133
click at [480, 200] on div "Create reusable AI agents with specific roles, goals, and tools. Deploy them ac…" at bounding box center [338, 232] width 453 height 133
click at [42, 59] on link "Automations" at bounding box center [50, 62] width 75 height 16
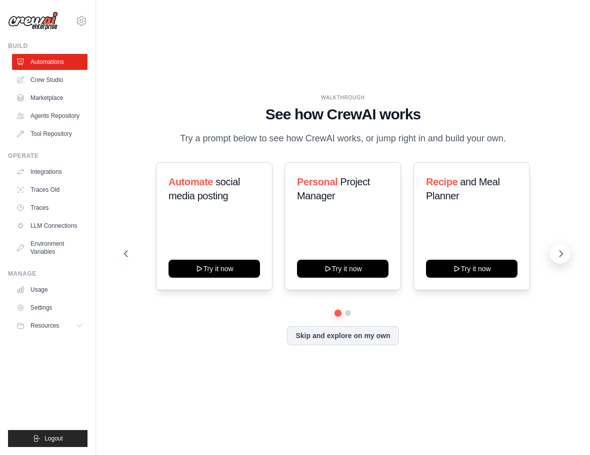
click at [568, 261] on button at bounding box center [560, 254] width 20 height 20
click at [73, 84] on link "Crew Studio" at bounding box center [50, 80] width 75 height 16
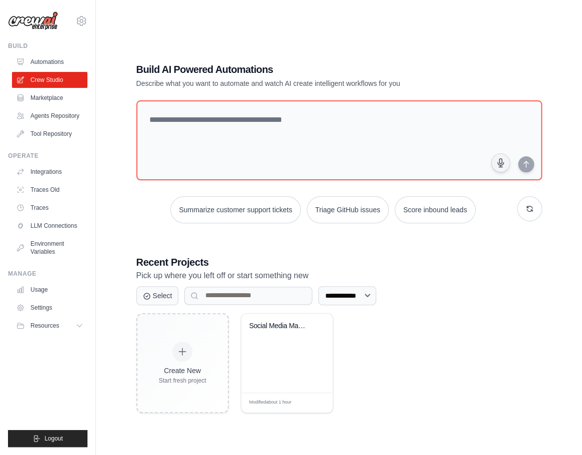
click at [503, 311] on div "**********" at bounding box center [339, 334] width 406 height 158
